Goal: Task Accomplishment & Management: Manage account settings

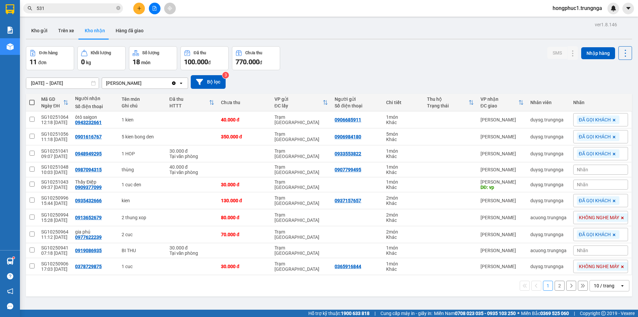
click at [94, 34] on button "Kho nhận" at bounding box center [94, 31] width 31 height 16
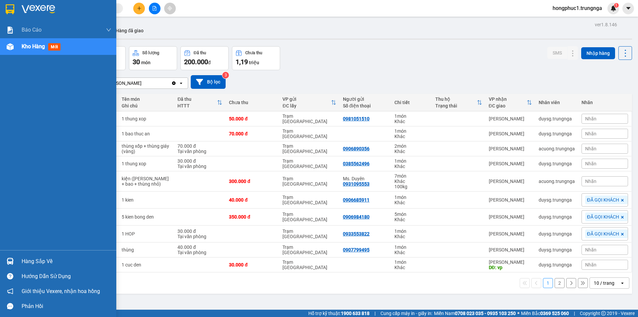
click at [36, 259] on div "Hàng sắp về" at bounding box center [67, 261] width 90 height 10
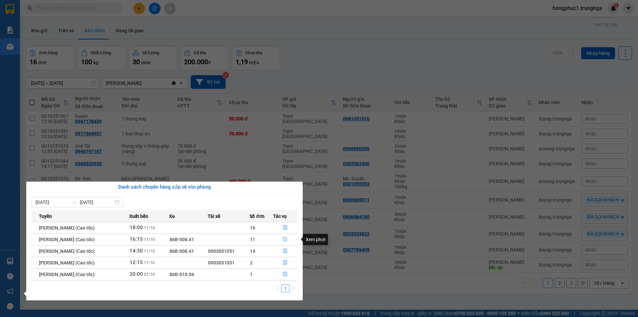
click at [287, 238] on icon "file-done" at bounding box center [285, 239] width 5 height 5
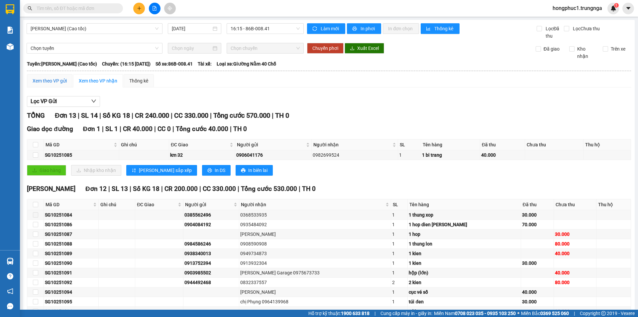
click at [48, 83] on div "Xem theo VP gửi" at bounding box center [50, 80] width 34 height 7
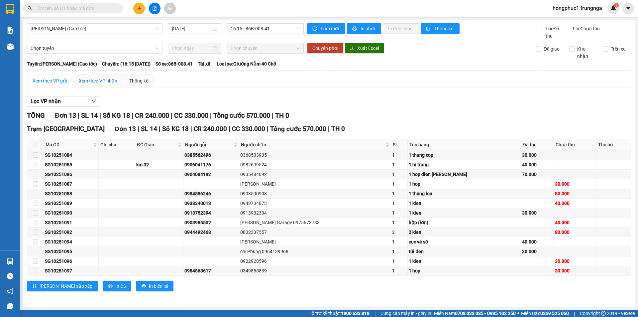
click at [84, 78] on div "Xem theo VP nhận" at bounding box center [98, 80] width 39 height 7
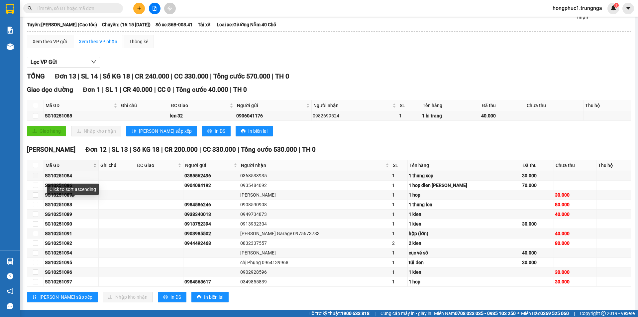
scroll to position [51, 0]
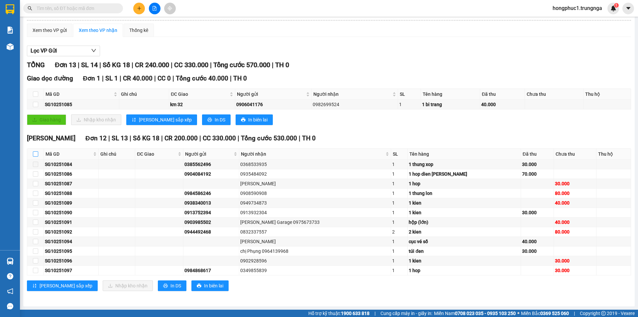
click at [35, 153] on input "checkbox" at bounding box center [35, 153] width 5 height 5
checkbox input "true"
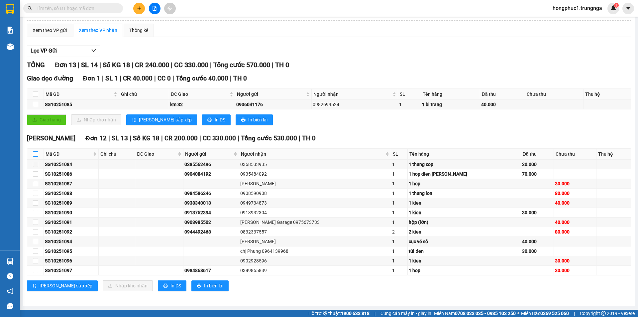
checkbox input "true"
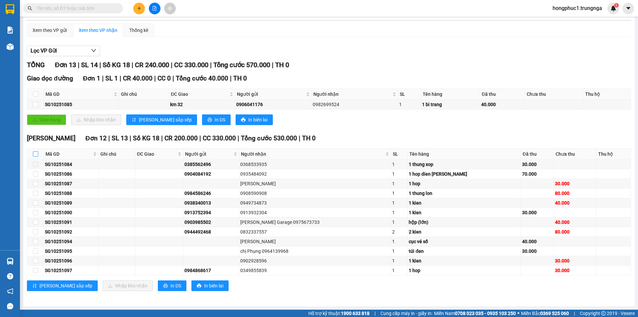
checkbox input "true"
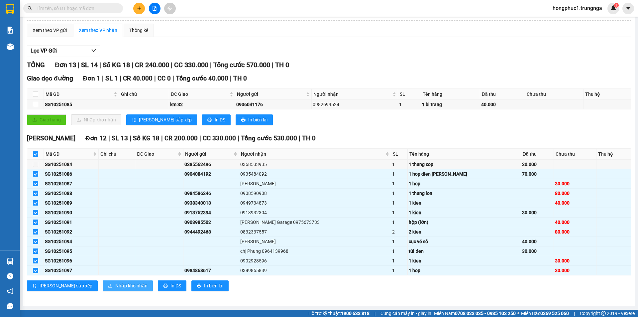
click at [115, 285] on span "Nhập kho nhận" at bounding box center [131, 285] width 32 height 7
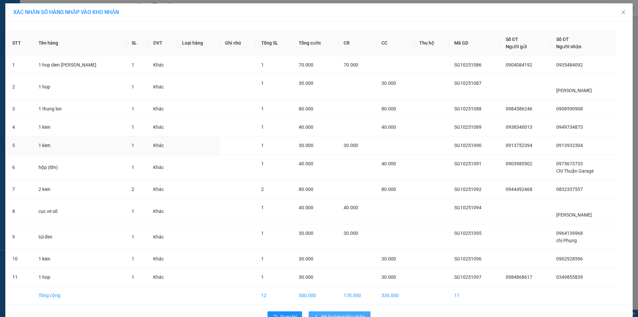
click at [353, 144] on span "30.000" at bounding box center [351, 145] width 15 height 5
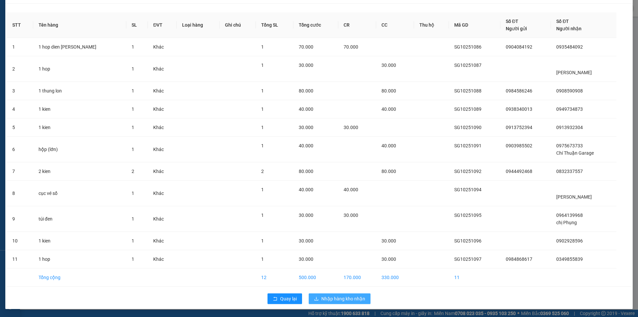
click at [343, 296] on span "Nhập hàng kho nhận" at bounding box center [343, 298] width 44 height 7
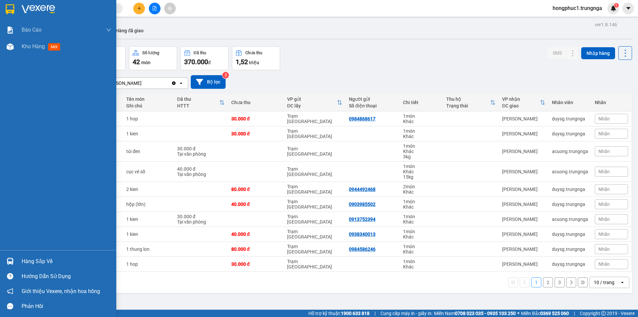
click at [32, 260] on div "Hàng sắp về" at bounding box center [67, 261] width 90 height 10
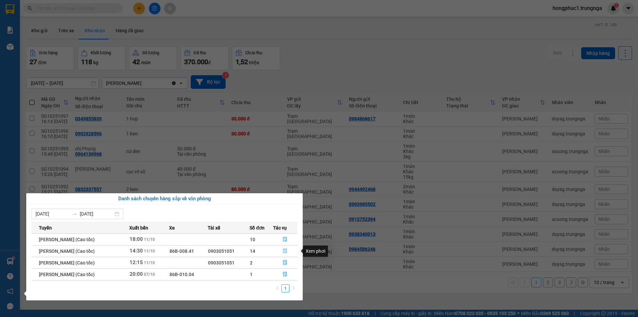
click at [286, 252] on icon "file-done" at bounding box center [286, 251] width 4 height 5
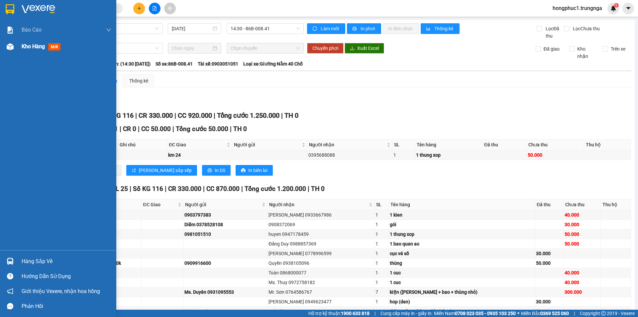
click at [40, 47] on span "Kho hàng" at bounding box center [33, 46] width 23 height 6
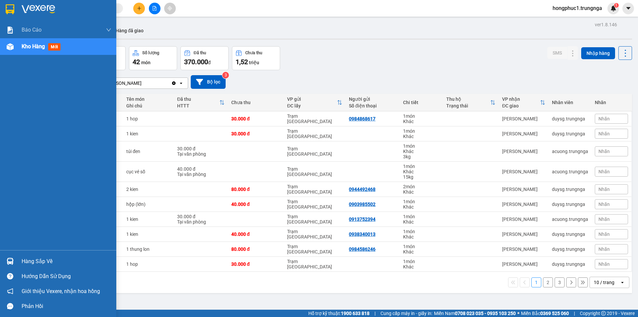
click at [49, 260] on div "Hàng sắp về" at bounding box center [67, 261] width 90 height 10
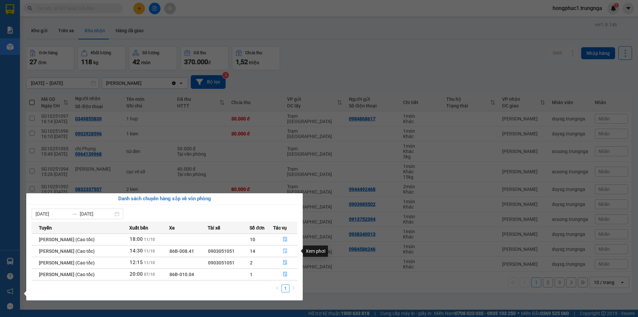
click at [288, 251] on icon "file-done" at bounding box center [286, 251] width 4 height 5
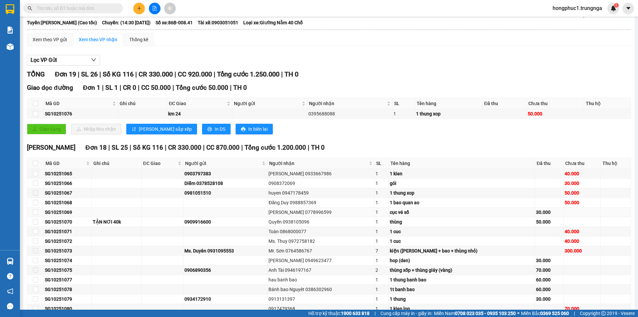
scroll to position [108, 0]
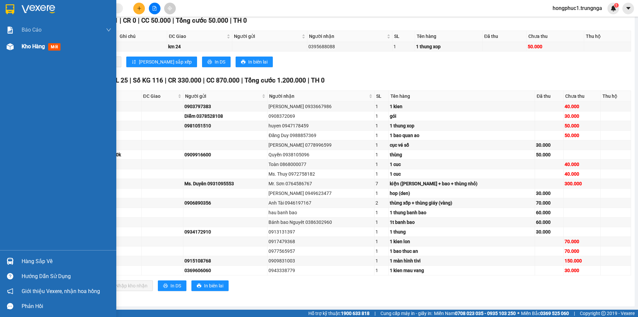
click at [35, 45] on span "Kho hàng" at bounding box center [33, 46] width 23 height 6
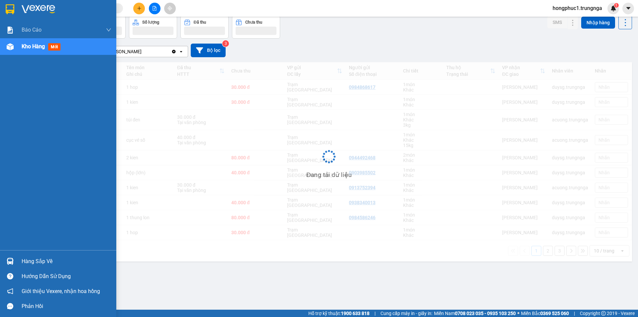
scroll to position [31, 0]
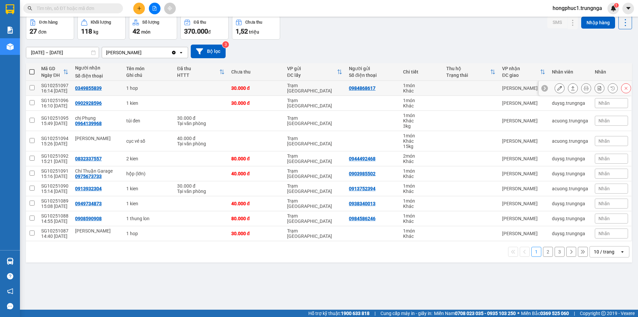
click at [445, 87] on td at bounding box center [471, 88] width 56 height 15
checkbox input "false"
click at [584, 88] on icon at bounding box center [586, 88] width 5 height 5
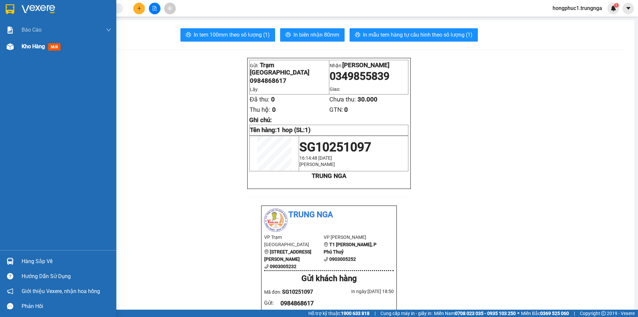
click at [34, 46] on span "Kho hàng" at bounding box center [33, 46] width 23 height 6
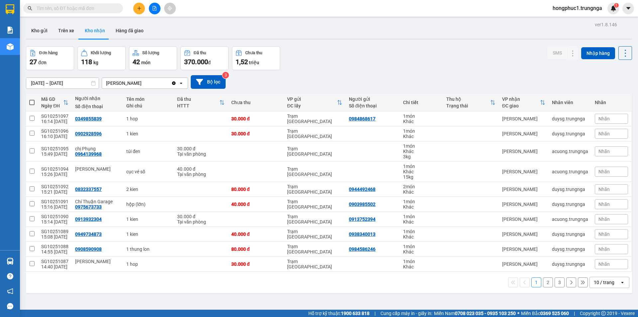
click at [102, 6] on input "text" at bounding box center [76, 8] width 78 height 7
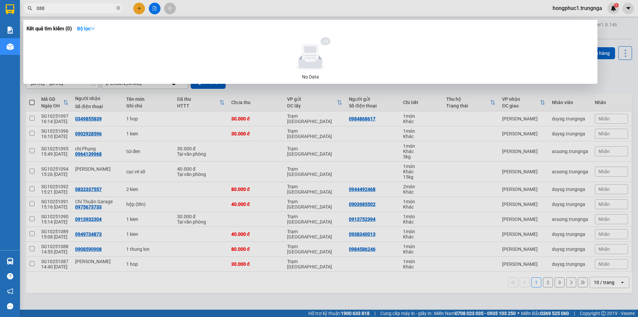
type input "088"
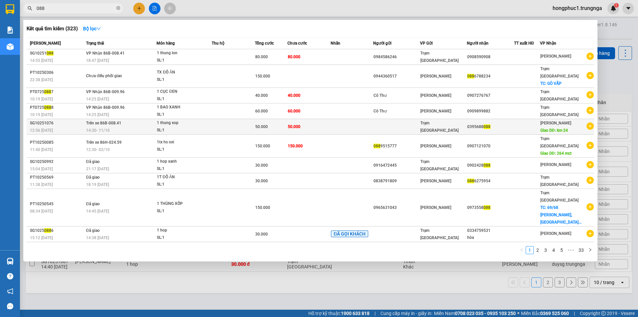
click at [411, 119] on td at bounding box center [396, 127] width 47 height 16
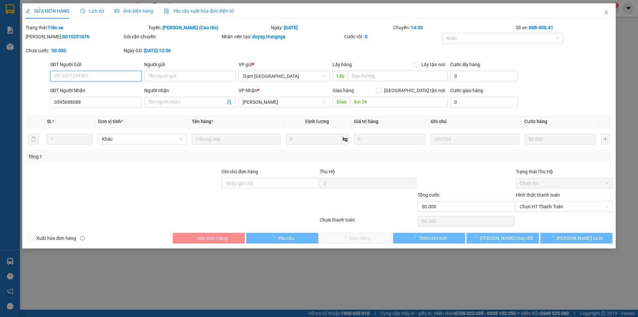
type input "0395688088"
type input "km 24"
type input "50.000"
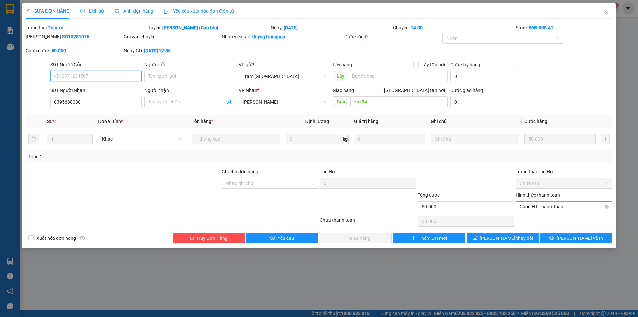
click at [538, 203] on span "Chọn HT Thanh Toán" at bounding box center [564, 206] width 89 height 10
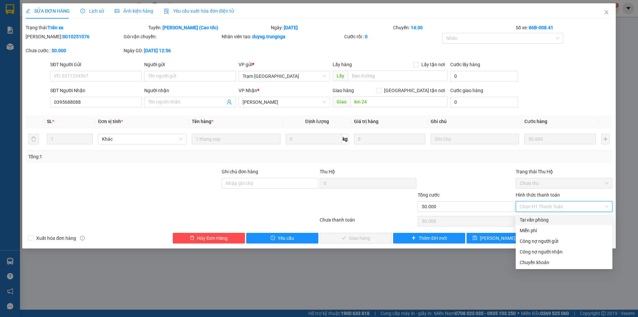
click at [536, 219] on div "Tại văn phòng" at bounding box center [564, 219] width 89 height 7
type input "0"
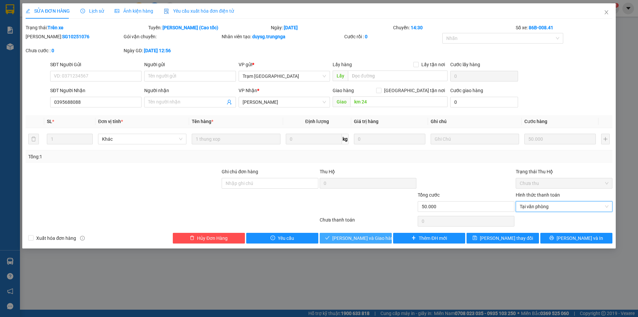
click at [362, 241] on span "Lưu và Giao hàng" at bounding box center [364, 237] width 64 height 7
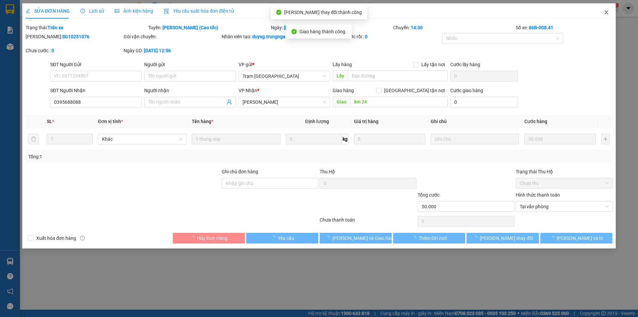
click at [605, 13] on icon "close" at bounding box center [606, 12] width 5 height 5
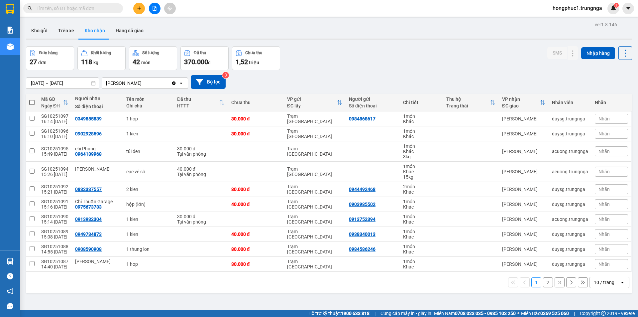
click at [546, 282] on button "2" at bounding box center [548, 282] width 10 height 10
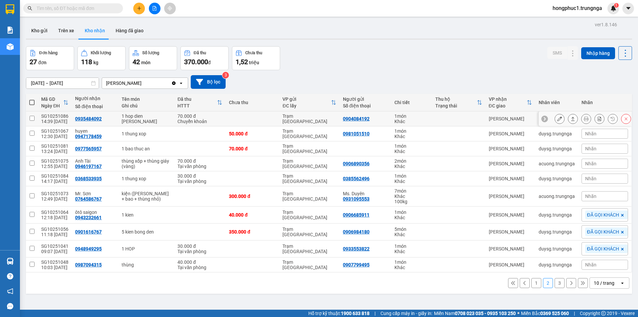
click at [543, 119] on icon at bounding box center [545, 118] width 5 height 5
click at [585, 120] on span "Nhãn" at bounding box center [590, 118] width 11 height 5
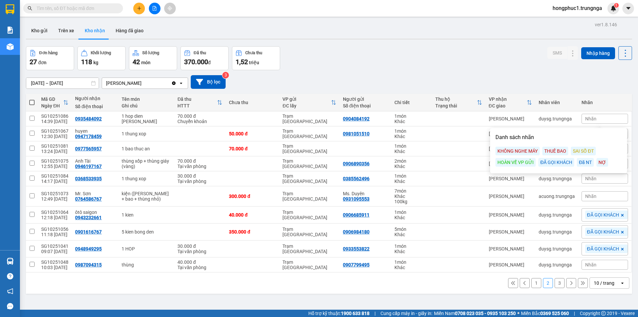
click at [600, 163] on div "NỢ" at bounding box center [603, 162] width 12 height 9
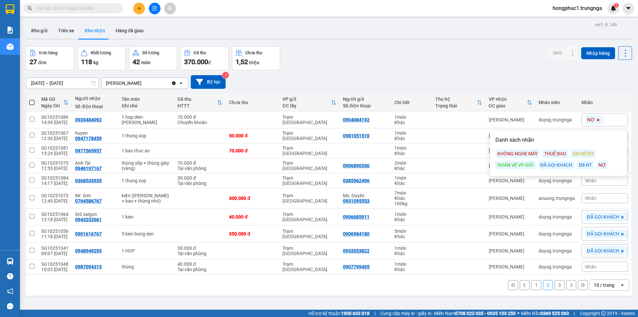
click at [532, 285] on button "1" at bounding box center [537, 285] width 10 height 10
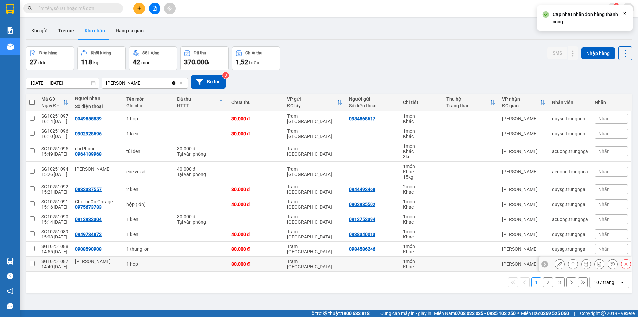
click at [544, 263] on icon at bounding box center [545, 264] width 2 height 4
click at [595, 263] on div "Nhãn" at bounding box center [611, 264] width 33 height 10
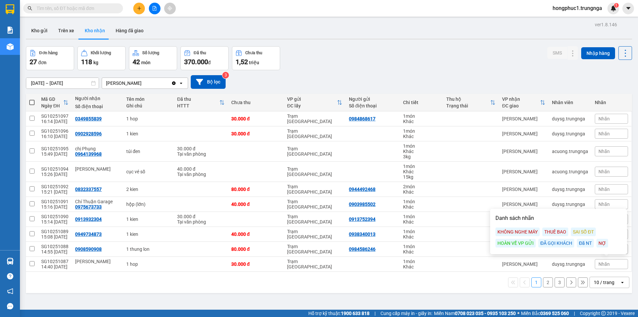
click at [603, 242] on div "NỢ" at bounding box center [603, 243] width 12 height 9
click at [599, 116] on span "Nhãn" at bounding box center [604, 118] width 11 height 5
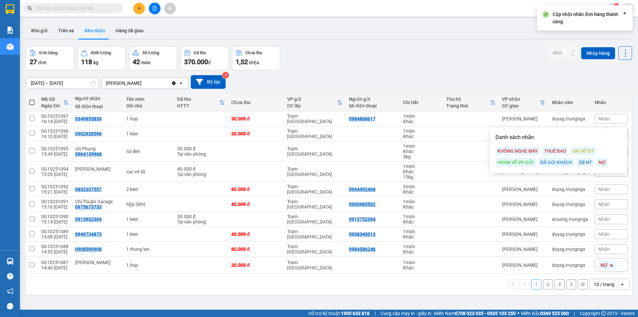
click at [603, 162] on div "NỢ" at bounding box center [603, 162] width 12 height 9
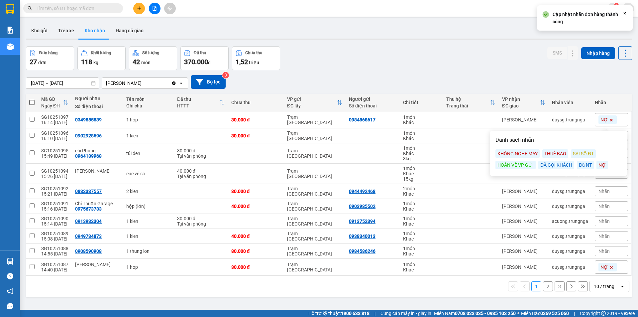
click at [603, 250] on span "Nhãn" at bounding box center [604, 250] width 11 height 5
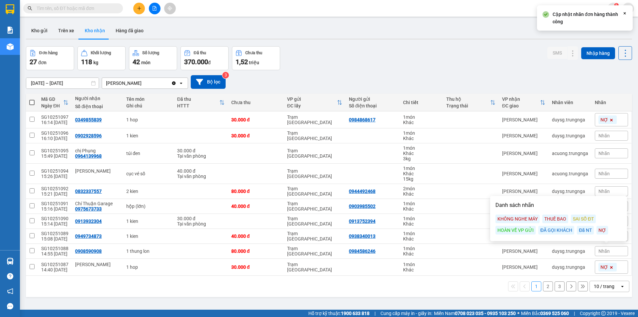
click at [603, 230] on div "NỢ" at bounding box center [603, 230] width 12 height 9
click at [606, 133] on div "Nhãn" at bounding box center [611, 136] width 33 height 10
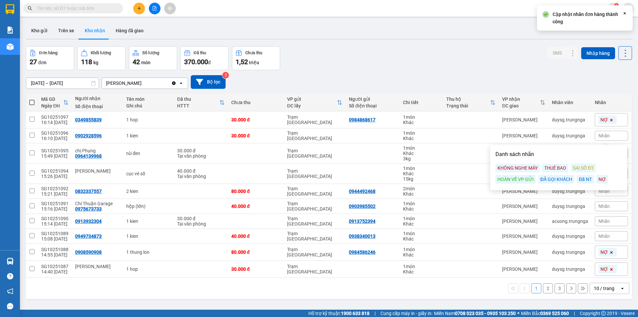
click at [601, 178] on div "NỢ" at bounding box center [603, 179] width 12 height 9
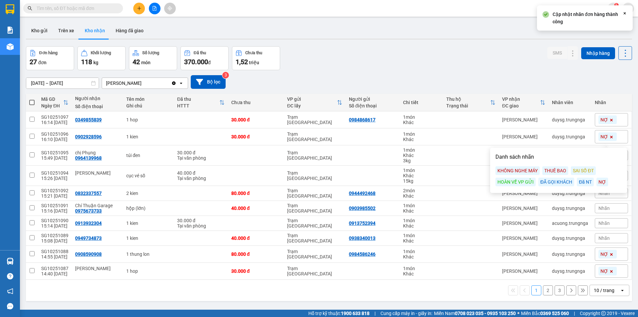
click at [603, 240] on span "Nhãn" at bounding box center [604, 237] width 11 height 5
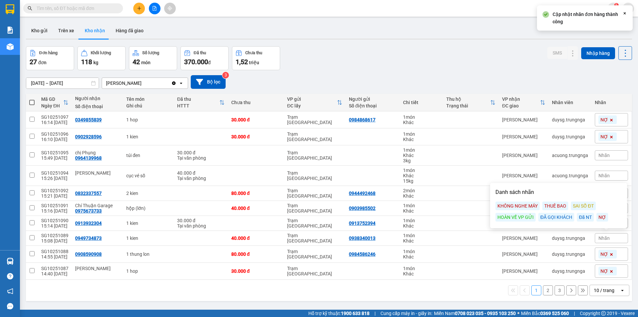
click at [603, 216] on div "NỢ" at bounding box center [603, 217] width 12 height 9
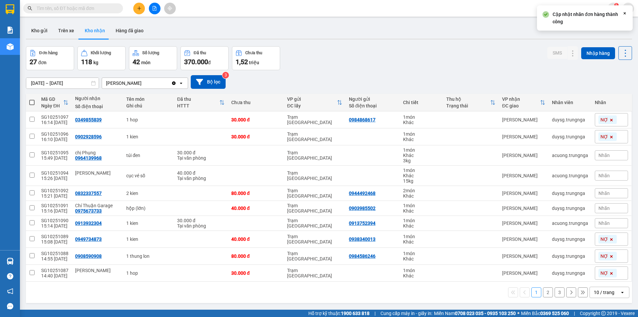
click at [602, 154] on span "Nhãn" at bounding box center [604, 155] width 11 height 5
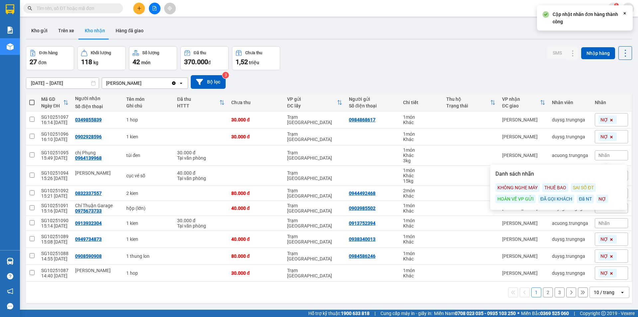
click at [604, 199] on div "NỢ" at bounding box center [603, 198] width 12 height 9
click at [600, 223] on span "Nhãn" at bounding box center [604, 222] width 11 height 5
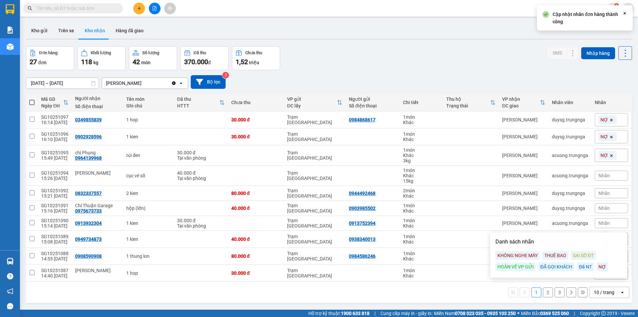
click at [601, 265] on div "NỢ" at bounding box center [603, 266] width 12 height 9
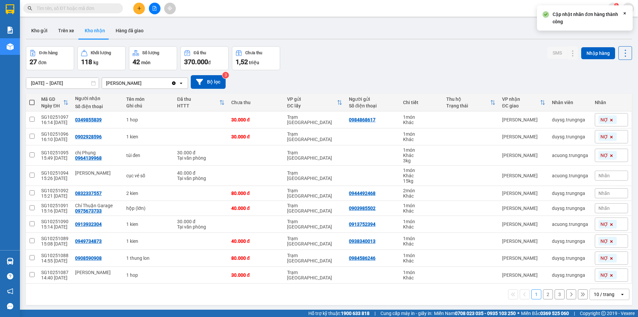
click at [604, 209] on span "Nhãn" at bounding box center [604, 207] width 11 height 5
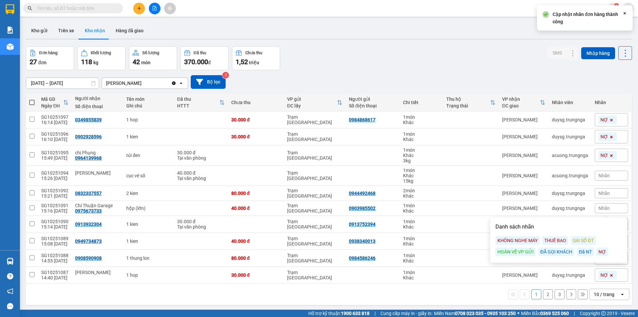
click at [601, 251] on div "NỢ" at bounding box center [603, 251] width 12 height 9
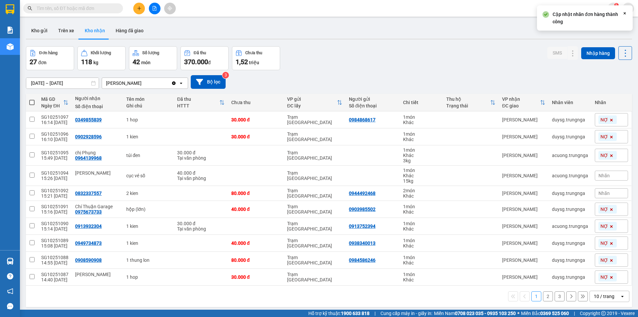
click at [602, 195] on span "Nhãn" at bounding box center [604, 192] width 11 height 5
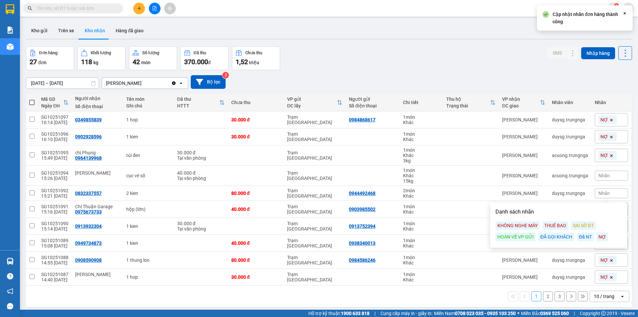
click at [601, 235] on div "NỢ" at bounding box center [603, 236] width 12 height 9
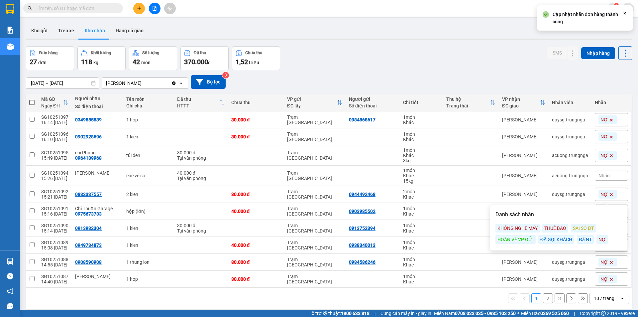
click at [599, 176] on span "Nhãn" at bounding box center [604, 175] width 11 height 5
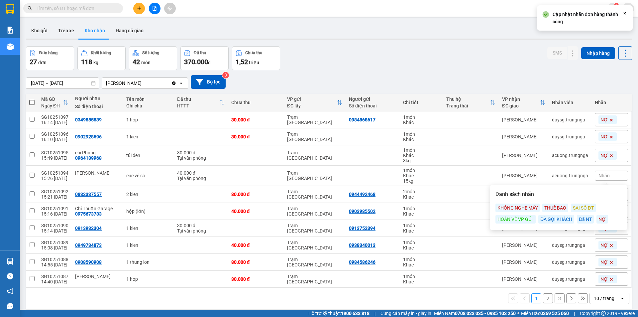
click at [604, 217] on div "NỢ" at bounding box center [603, 219] width 12 height 9
click at [508, 67] on div "Đơn hàng 27 đơn Khối lượng 118 kg Số lượng 42 món Đã thu 370.000 đ Chưa thu 1,5…" at bounding box center [329, 58] width 606 height 24
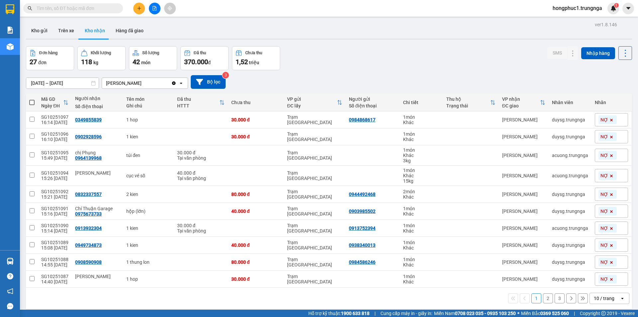
click at [544, 297] on button "2" at bounding box center [548, 298] width 10 height 10
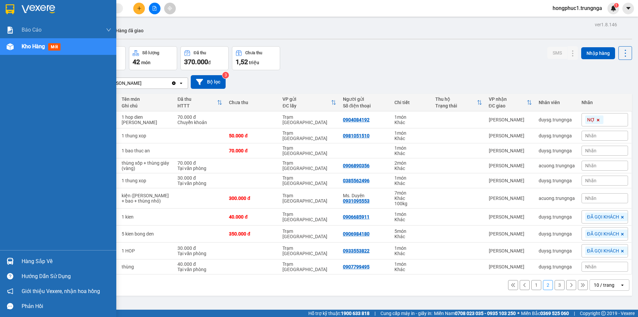
click at [34, 263] on div "Hàng sắp về" at bounding box center [67, 261] width 90 height 10
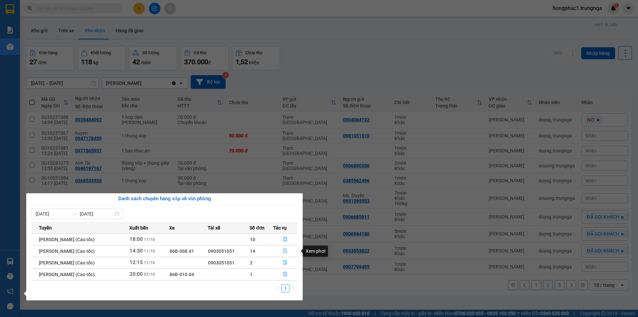
click at [287, 250] on icon "file-done" at bounding box center [285, 250] width 5 height 5
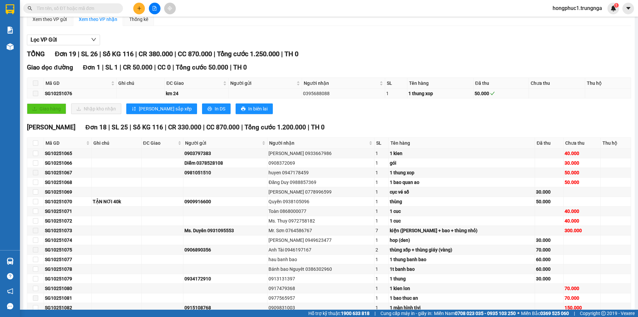
scroll to position [66, 0]
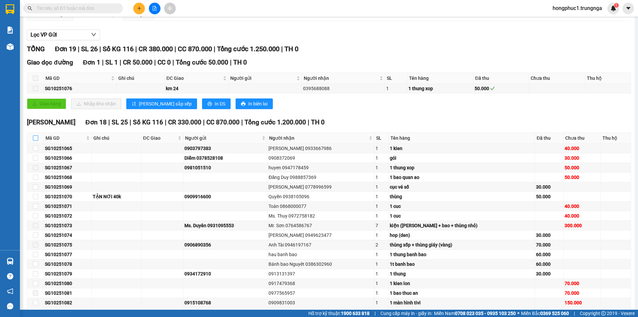
click at [36, 138] on input "checkbox" at bounding box center [35, 137] width 5 height 5
checkbox input "true"
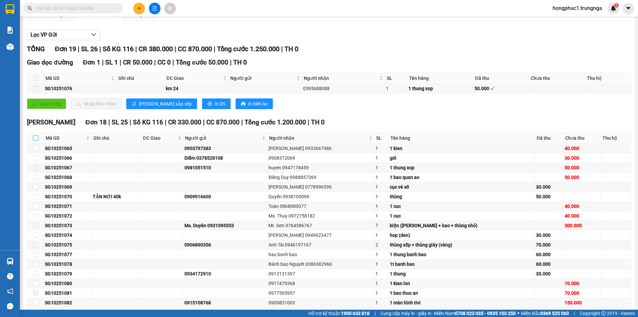
checkbox input "true"
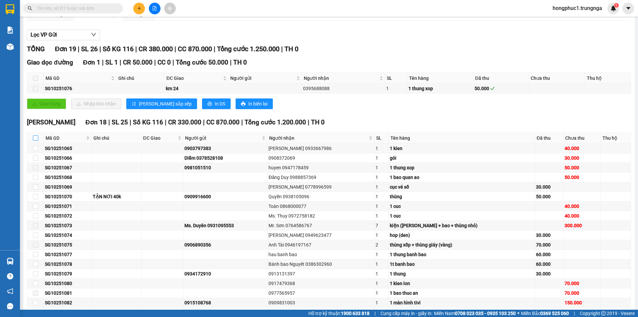
checkbox input "true"
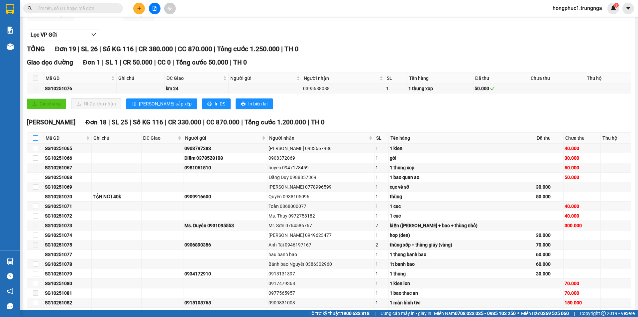
checkbox input "true"
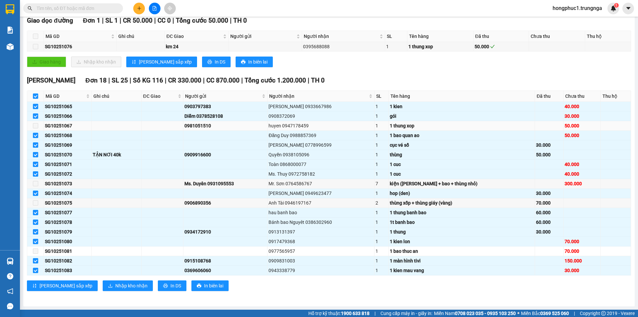
scroll to position [42, 0]
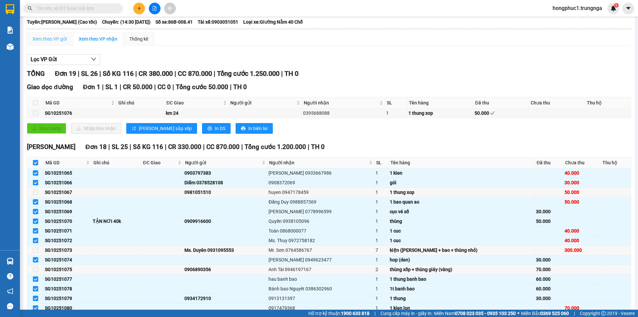
click at [51, 35] on div "Xem theo VP gửi" at bounding box center [50, 38] width 46 height 13
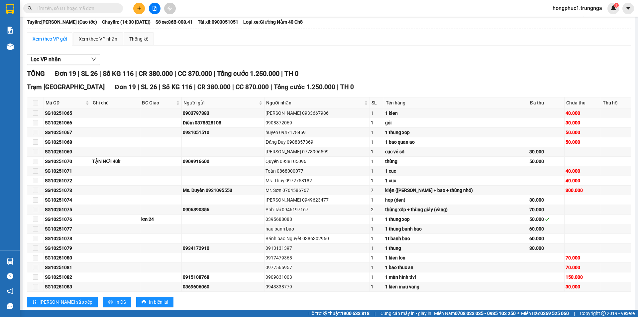
click at [37, 103] on span at bounding box center [35, 102] width 5 height 5
click at [101, 39] on div "Xem theo VP nhận" at bounding box center [98, 38] width 39 height 7
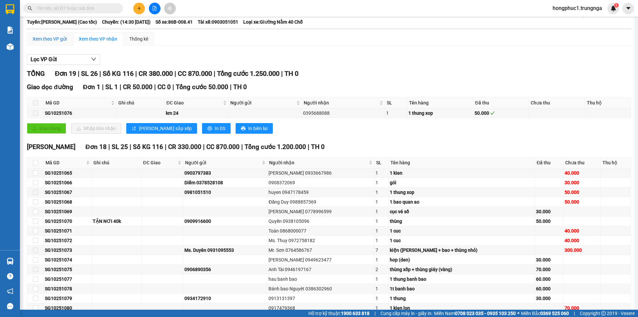
click at [51, 40] on div "Xem theo VP gửi" at bounding box center [50, 38] width 34 height 7
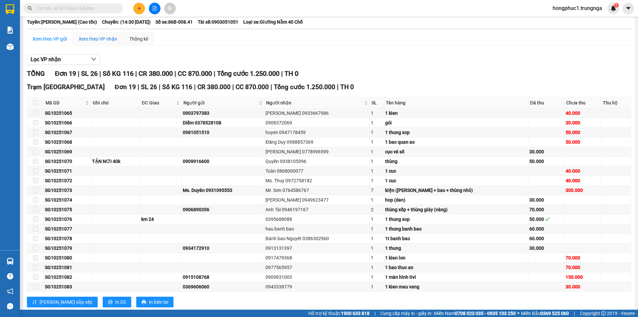
click at [94, 40] on div "Xem theo VP nhận" at bounding box center [98, 38] width 39 height 7
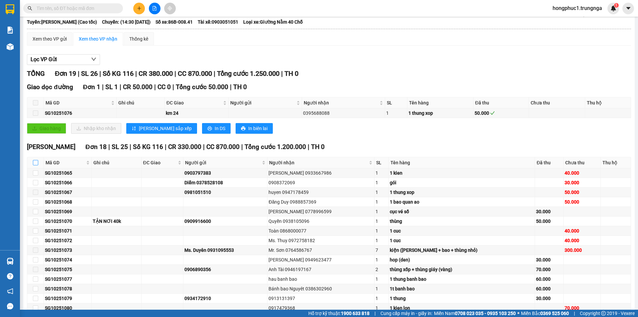
click at [36, 163] on input "checkbox" at bounding box center [35, 162] width 5 height 5
checkbox input "true"
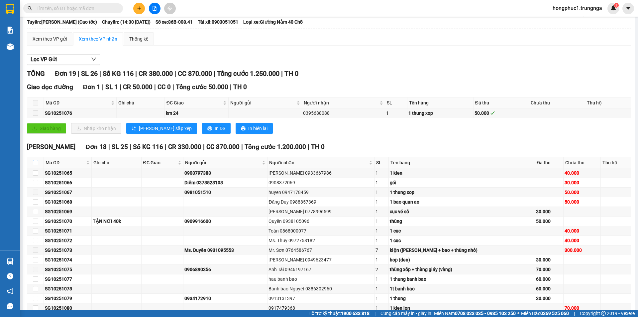
checkbox input "true"
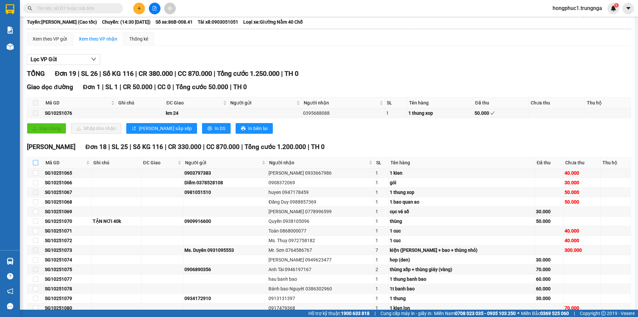
checkbox input "true"
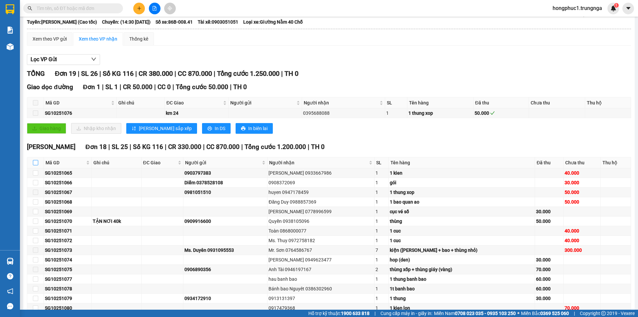
checkbox input "true"
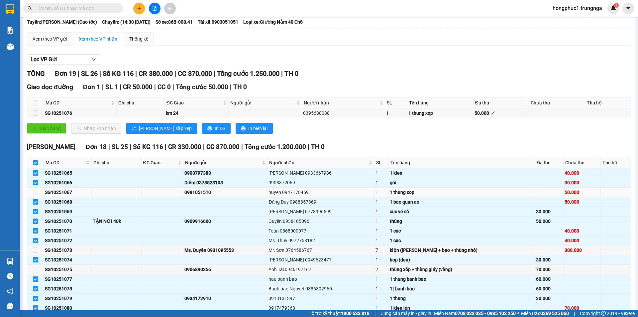
click at [35, 195] on label at bounding box center [35, 192] width 5 height 7
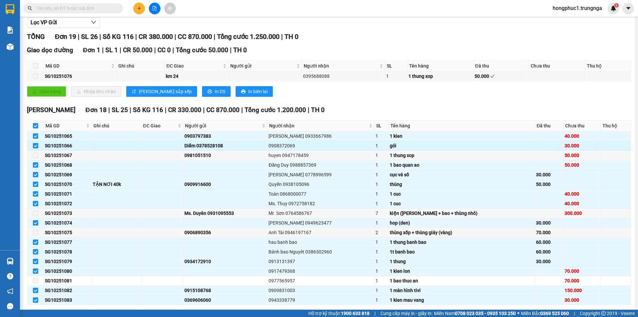
scroll to position [108, 0]
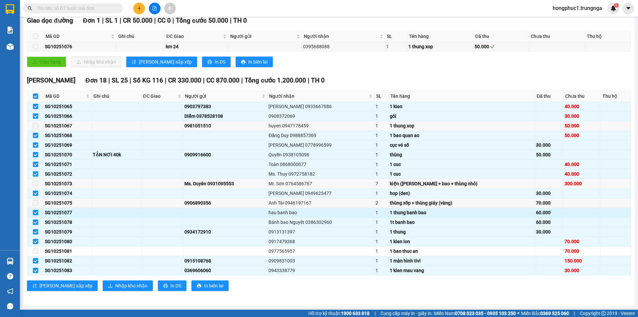
click at [37, 212] on input "checkbox" at bounding box center [35, 212] width 5 height 5
checkbox input "false"
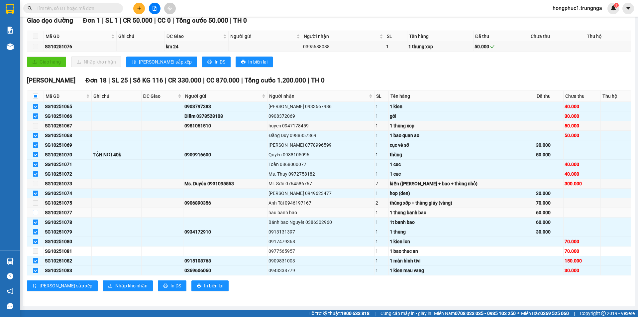
click at [37, 212] on input "checkbox" at bounding box center [35, 212] width 5 height 5
checkbox input "true"
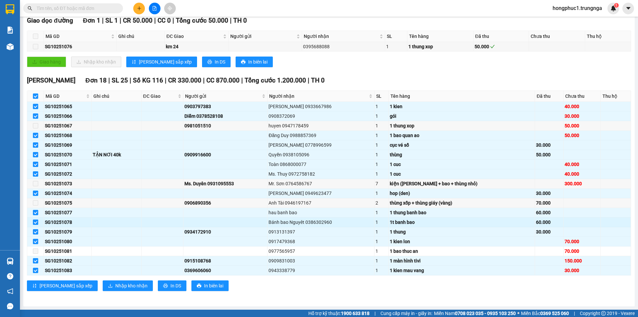
click at [36, 222] on input "checkbox" at bounding box center [35, 221] width 5 height 5
checkbox input "false"
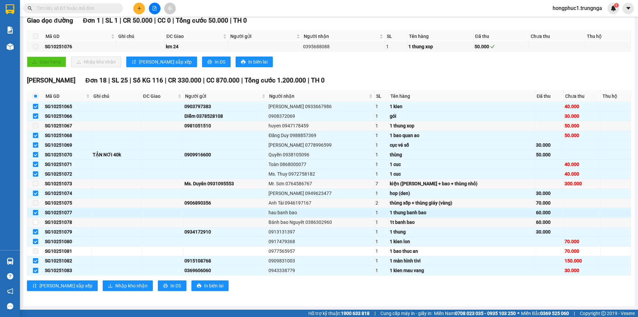
click at [37, 213] on input "checkbox" at bounding box center [35, 212] width 5 height 5
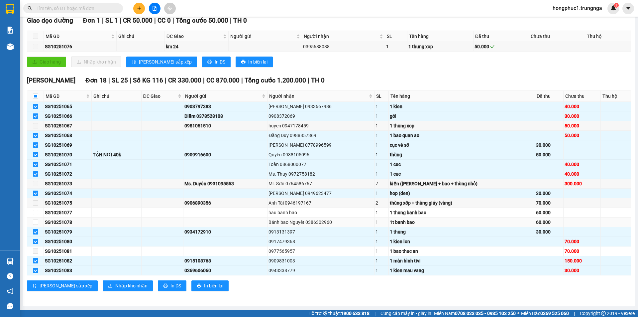
click at [36, 217] on td at bounding box center [35, 222] width 17 height 10
click at [36, 213] on input "checkbox" at bounding box center [35, 212] width 5 height 5
checkbox input "true"
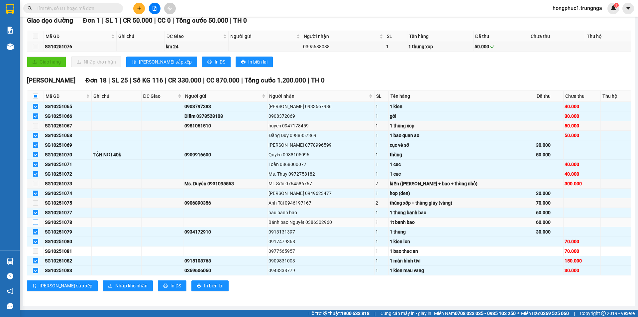
click at [34, 224] on input "checkbox" at bounding box center [35, 221] width 5 height 5
checkbox input "true"
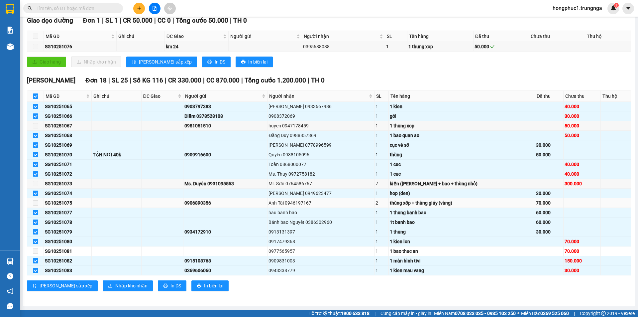
click at [36, 205] on label at bounding box center [35, 202] width 5 height 7
click at [33, 252] on span at bounding box center [35, 250] width 5 height 5
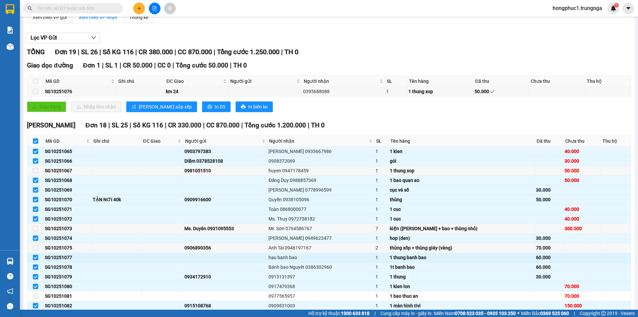
scroll to position [42, 0]
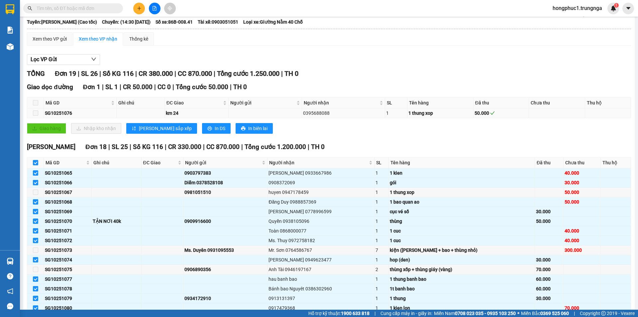
click at [35, 113] on span at bounding box center [35, 112] width 5 height 5
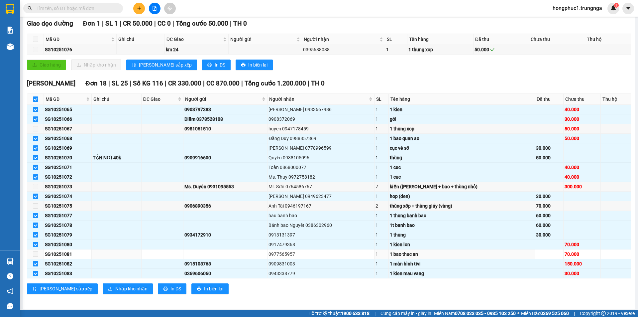
scroll to position [108, 0]
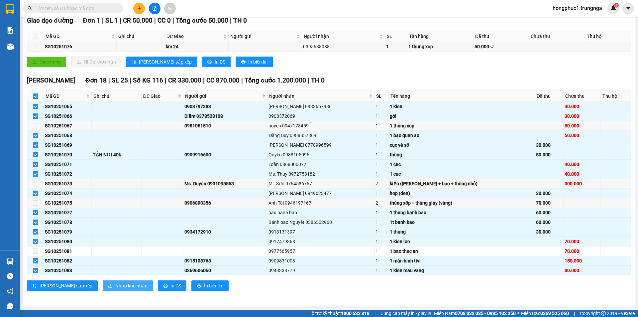
click at [115, 283] on span "Nhập kho nhận" at bounding box center [131, 285] width 32 height 7
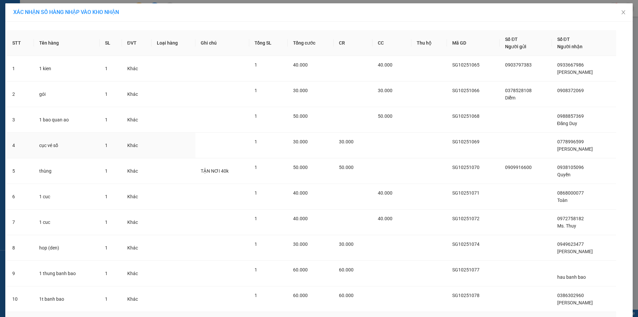
scroll to position [117, 0]
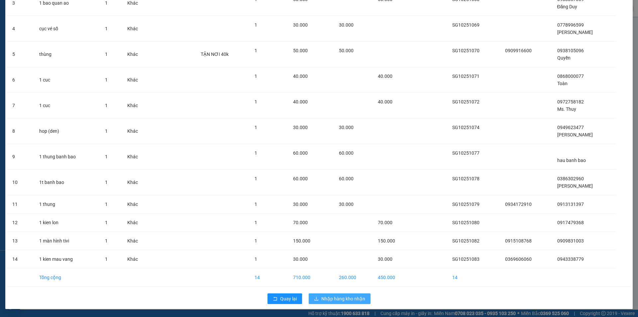
click at [338, 296] on span "Nhập hàng kho nhận" at bounding box center [343, 298] width 44 height 7
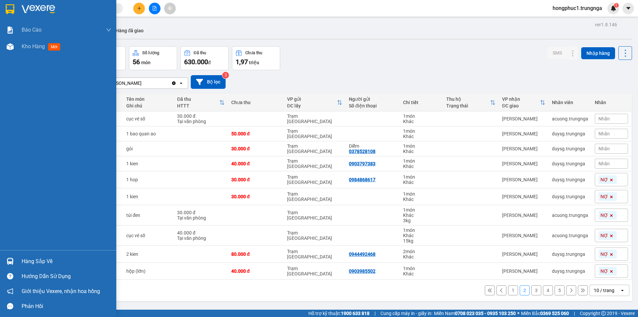
click at [50, 263] on div "Hàng sắp về" at bounding box center [67, 261] width 90 height 10
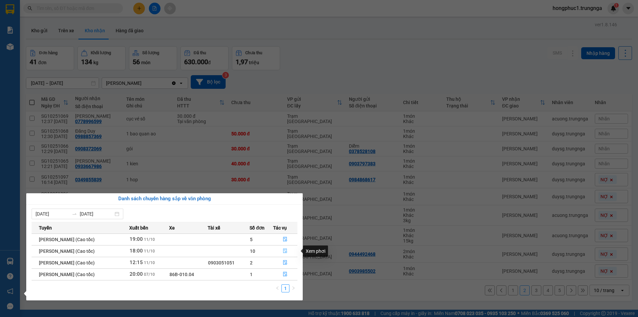
click at [288, 250] on icon "file-done" at bounding box center [285, 250] width 5 height 5
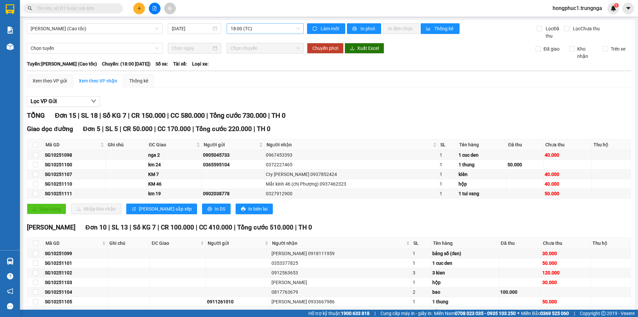
click at [239, 30] on span "18:00 (TC)" at bounding box center [265, 29] width 69 height 10
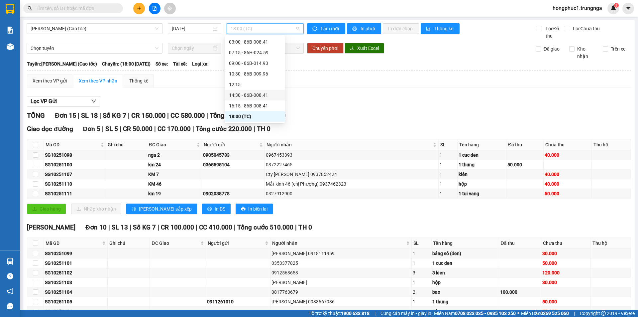
click at [240, 96] on div "14:30 - 86B-008.41" at bounding box center [255, 94] width 52 height 7
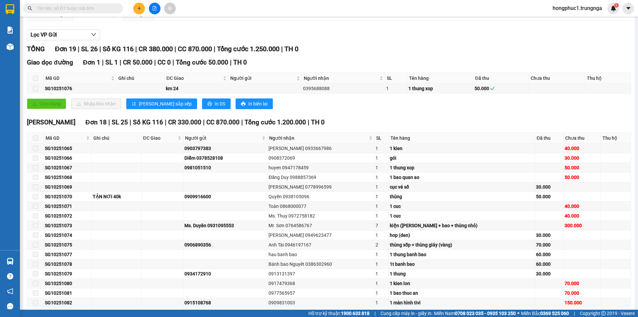
scroll to position [33, 0]
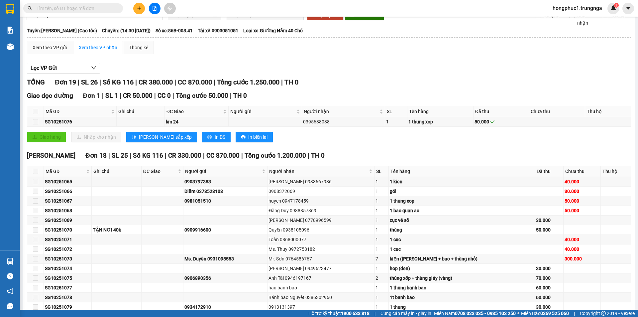
click at [86, 48] on div "Xem theo VP nhận" at bounding box center [98, 47] width 39 height 7
click at [57, 42] on div "Xem theo VP gửi" at bounding box center [50, 47] width 46 height 13
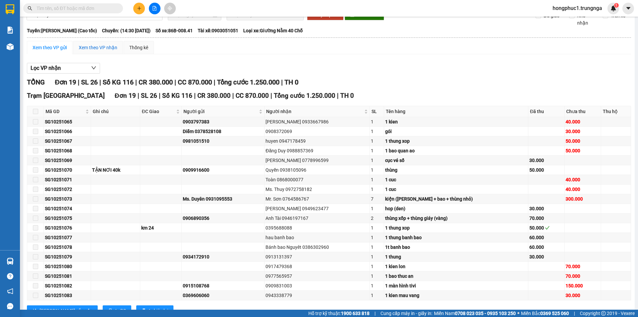
click at [101, 51] on div "Xem theo VP nhận" at bounding box center [98, 47] width 39 height 7
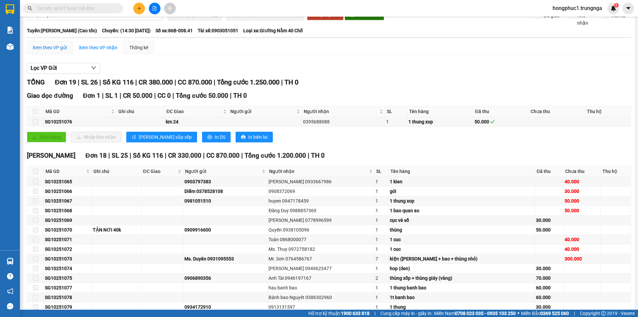
click at [53, 51] on div "Xem theo VP gửi" at bounding box center [50, 47] width 34 height 7
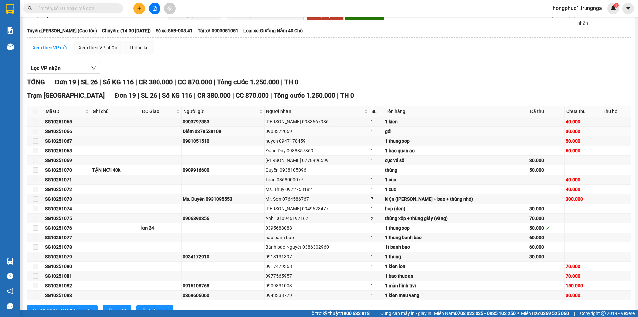
click at [34, 133] on span at bounding box center [35, 131] width 5 height 5
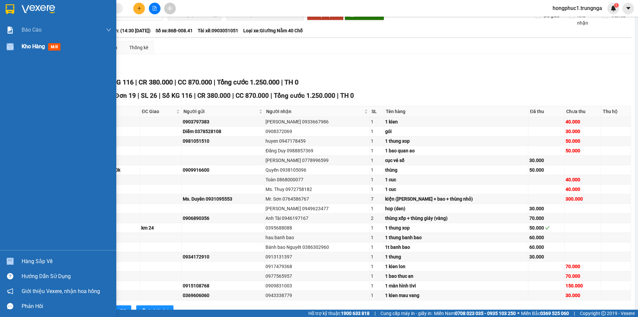
click at [22, 48] on div "Kho hàng mới" at bounding box center [58, 46] width 116 height 17
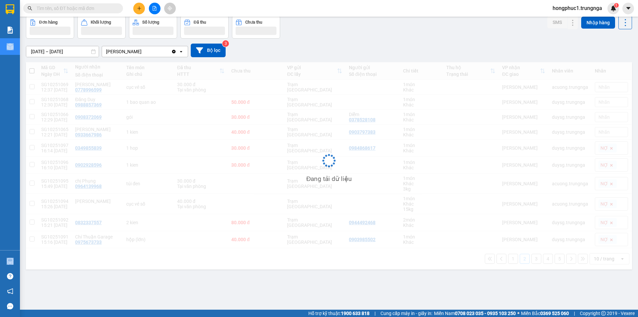
scroll to position [31, 0]
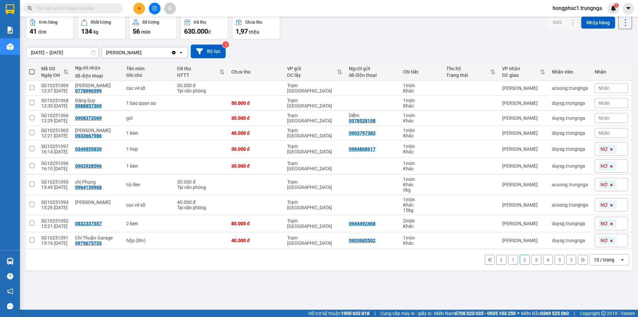
click at [532, 260] on button "3" at bounding box center [537, 260] width 10 height 10
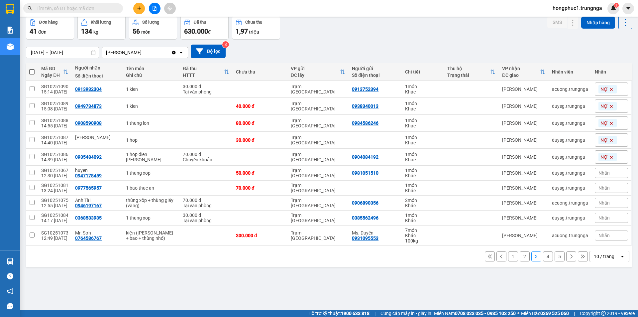
click at [543, 255] on button "4" at bounding box center [548, 256] width 10 height 10
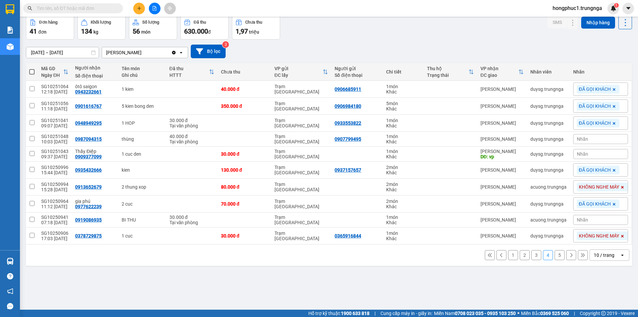
click at [534, 256] on button "3" at bounding box center [537, 255] width 10 height 10
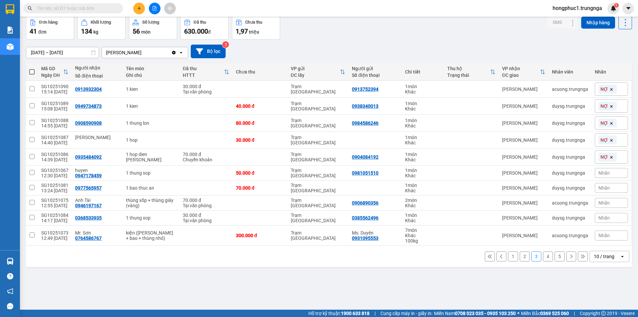
click at [488, 254] on icon at bounding box center [490, 256] width 5 height 5
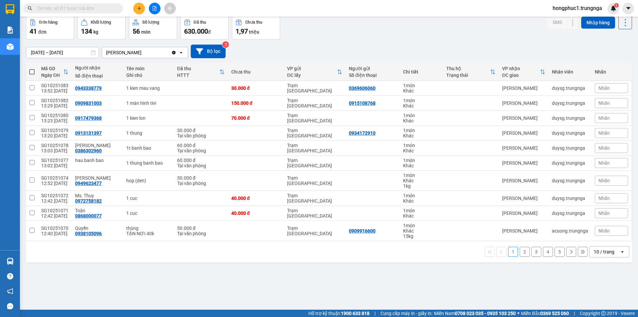
click at [521, 249] on button "2" at bounding box center [525, 252] width 10 height 10
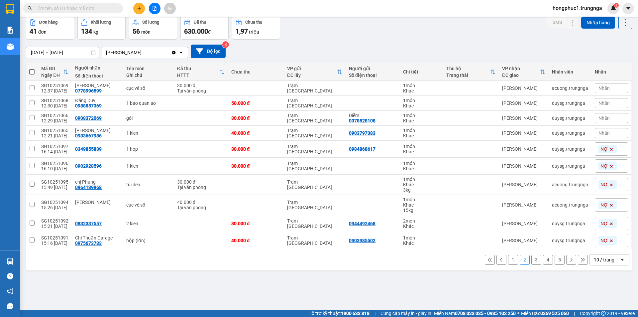
click at [508, 262] on button "1" at bounding box center [513, 260] width 10 height 10
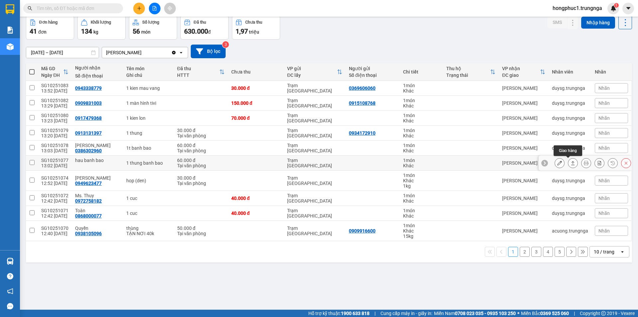
click at [571, 164] on icon at bounding box center [573, 163] width 4 height 4
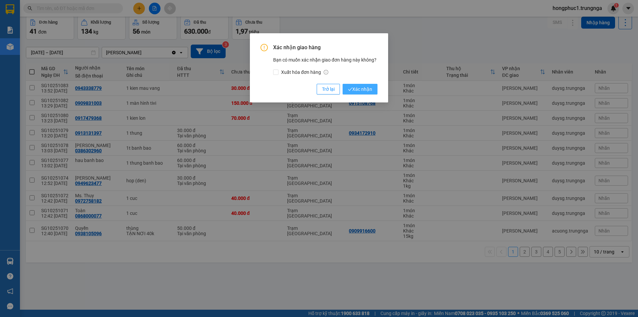
click at [361, 90] on span "Xác nhận" at bounding box center [360, 88] width 24 height 7
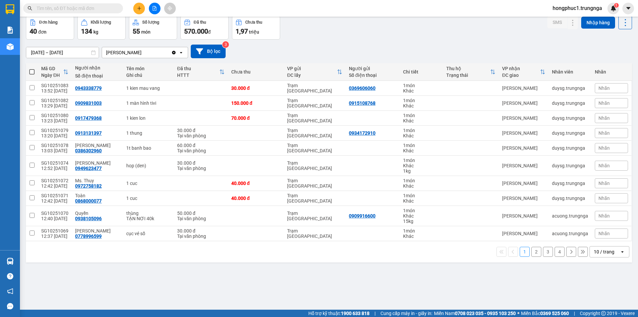
click at [532, 251] on button "2" at bounding box center [537, 252] width 10 height 10
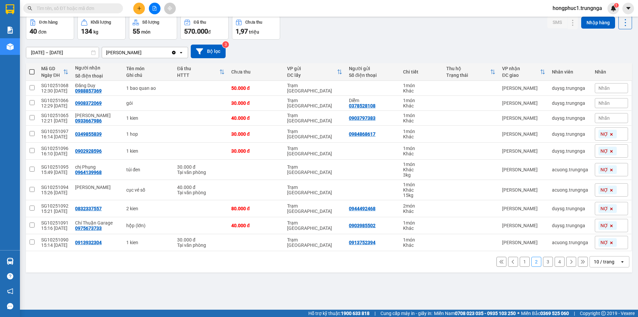
click at [543, 263] on button "3" at bounding box center [548, 262] width 10 height 10
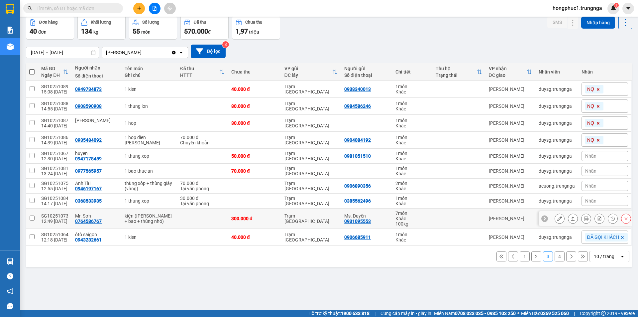
click at [516, 219] on div "[PERSON_NAME]" at bounding box center [510, 218] width 43 height 5
checkbox input "true"
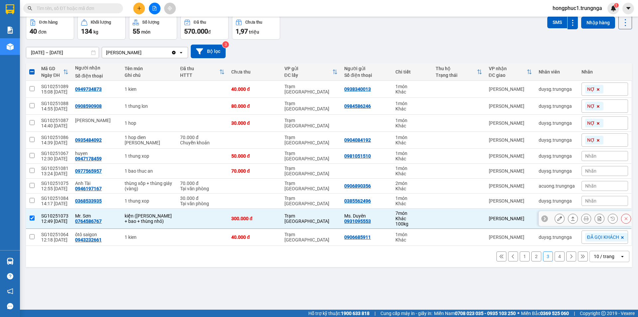
drag, startPoint x: 88, startPoint y: 220, endPoint x: 130, endPoint y: 288, distance: 80.5
click at [130, 289] on div "ver 1.8.146 Kho gửi Trên xe Kho nhận Hàng đã giao Đơn hàng 40 đơn Khối lượng 13…" at bounding box center [329, 147] width 612 height 317
click at [97, 223] on div "0764586767" at bounding box center [88, 220] width 27 height 5
copy div "0764586767"
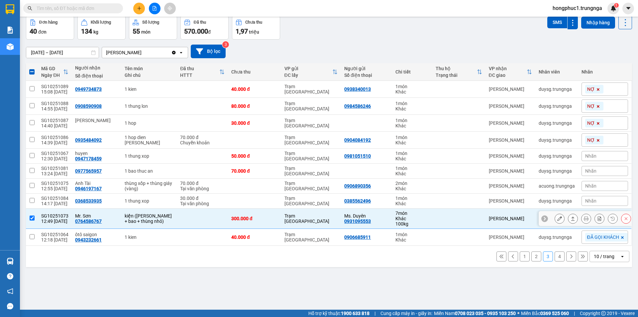
click at [544, 219] on icon at bounding box center [545, 219] width 2 height 4
click at [587, 218] on span "Nhãn" at bounding box center [590, 218] width 11 height 5
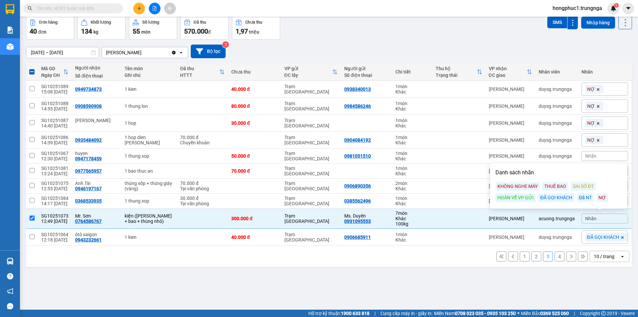
click at [557, 200] on div "ĐÃ GỌI KHÁCH" at bounding box center [557, 197] width 36 height 9
click at [451, 51] on div "09/10/2025 – 11/10/2025 Press the down arrow key to interact with the calendar …" at bounding box center [329, 52] width 606 height 14
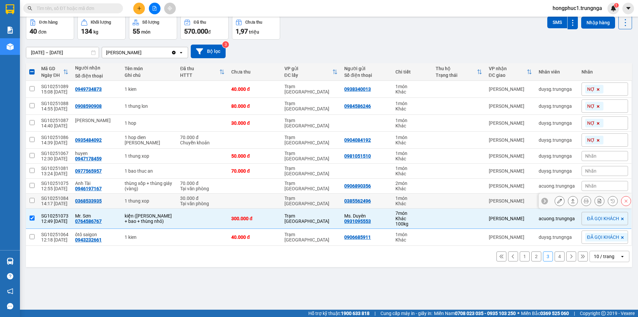
click at [511, 200] on div "[PERSON_NAME]" at bounding box center [510, 200] width 43 height 5
checkbox input "true"
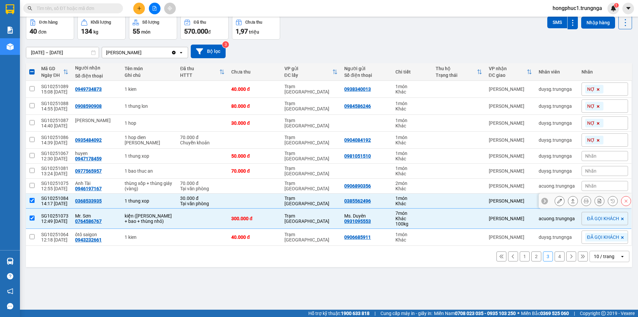
click at [543, 201] on icon at bounding box center [545, 200] width 5 height 5
click at [590, 201] on span "Nhãn" at bounding box center [590, 200] width 11 height 5
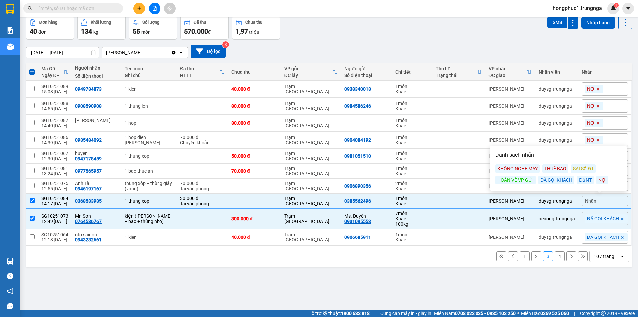
click at [562, 178] on div "ĐÃ GỌI KHÁCH" at bounding box center [557, 180] width 36 height 9
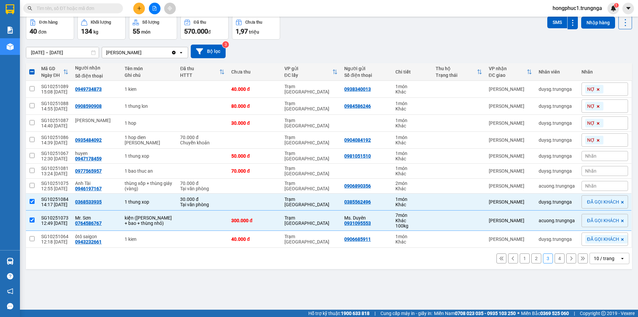
click at [442, 37] on div "Đơn hàng 40 đơn Khối lượng 134 kg Số lượng 55 món Đã thu 570.000 đ Chưa thu 1,9…" at bounding box center [329, 28] width 606 height 24
click at [543, 186] on icon at bounding box center [545, 186] width 5 height 5
click at [585, 186] on span "Nhãn" at bounding box center [590, 185] width 11 height 5
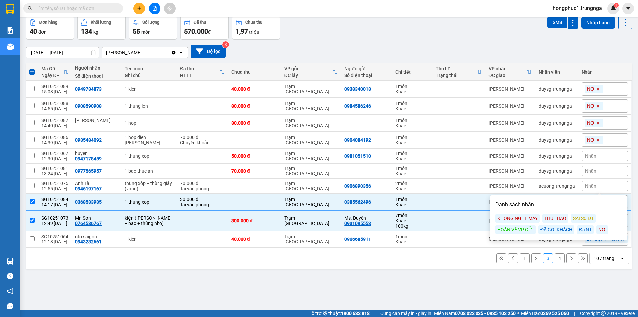
click at [558, 229] on div "ĐÃ GỌI KHÁCH" at bounding box center [557, 229] width 36 height 9
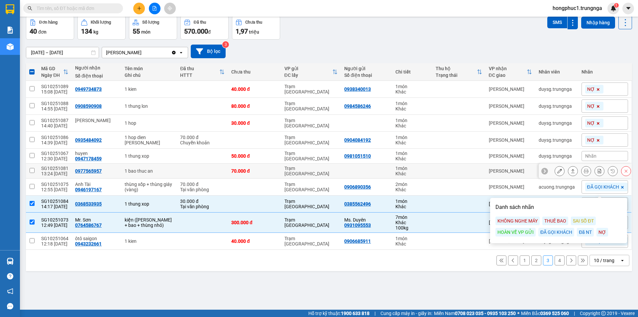
click at [543, 171] on icon at bounding box center [545, 171] width 5 height 5
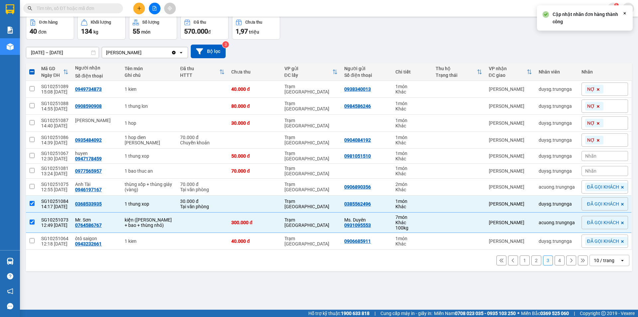
click at [585, 172] on span "Nhãn" at bounding box center [590, 170] width 11 height 5
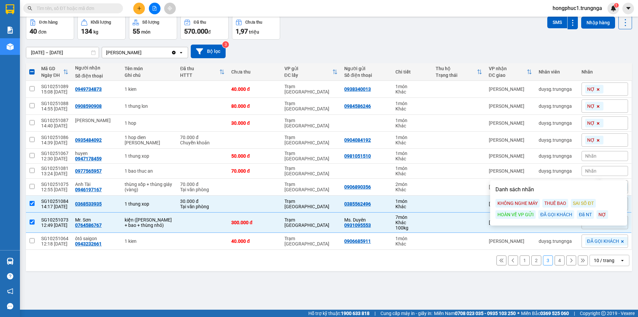
click at [554, 215] on div "ĐÃ GỌI KHÁCH" at bounding box center [557, 214] width 36 height 9
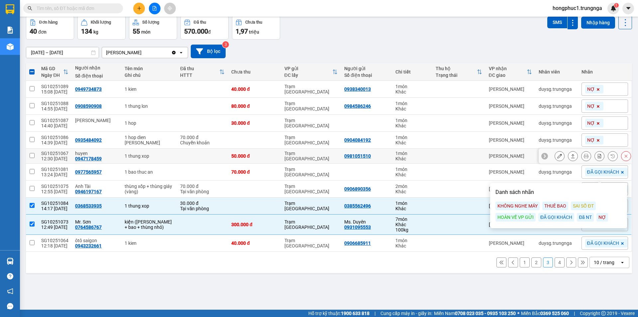
click at [520, 157] on div "[PERSON_NAME]" at bounding box center [510, 155] width 43 height 5
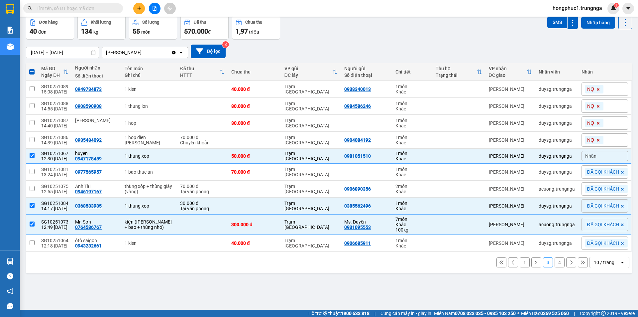
click at [592, 156] on div "Nhãn" at bounding box center [605, 156] width 47 height 10
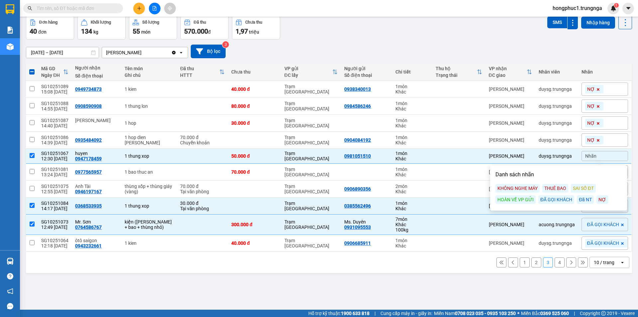
click at [592, 156] on div "Nhãn" at bounding box center [605, 156] width 47 height 10
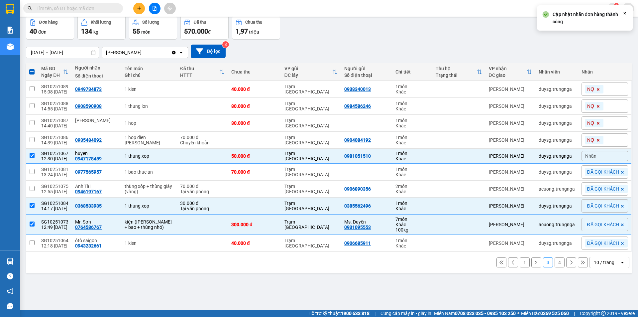
click at [585, 155] on span "Nhãn" at bounding box center [590, 155] width 11 height 5
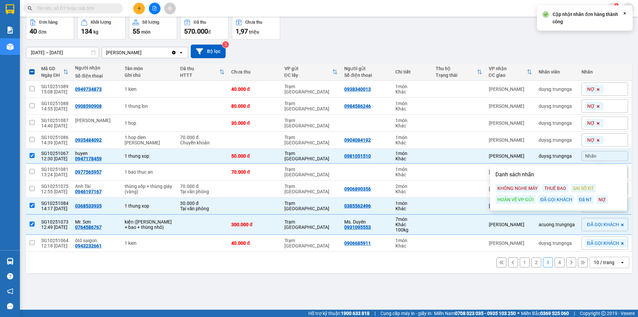
click at [561, 199] on div "ĐÃ GỌI KHÁCH" at bounding box center [557, 199] width 36 height 9
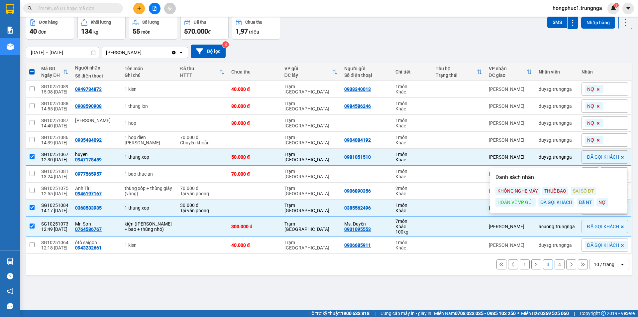
click at [532, 264] on button "2" at bounding box center [537, 264] width 10 height 10
checkbox input "false"
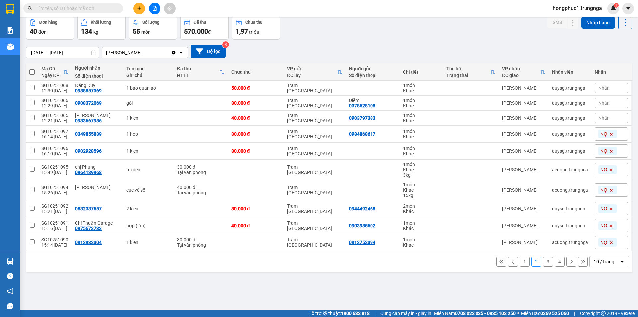
click at [97, 8] on input "text" at bounding box center [76, 8] width 78 height 7
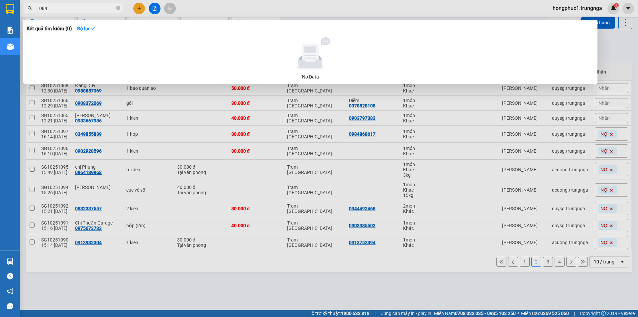
type input "1084"
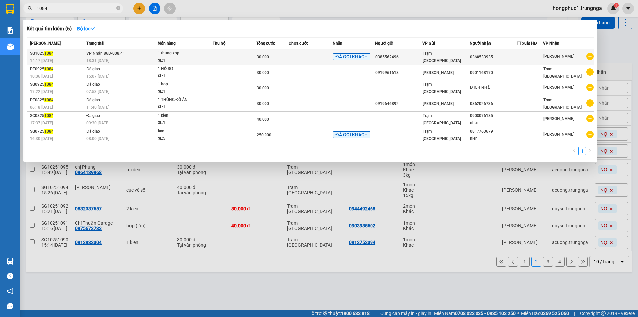
click at [422, 59] on div "0385562496" at bounding box center [399, 57] width 47 height 7
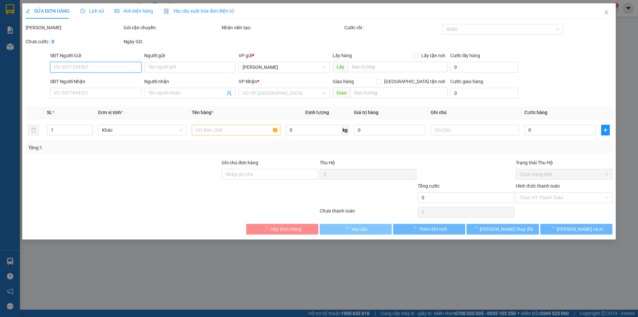
type input "0385562496"
type input "0368533935"
type input "30.000"
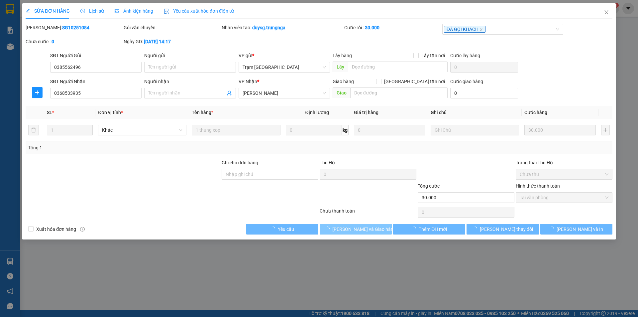
click at [366, 229] on span "Lưu và Giao hàng" at bounding box center [364, 228] width 64 height 7
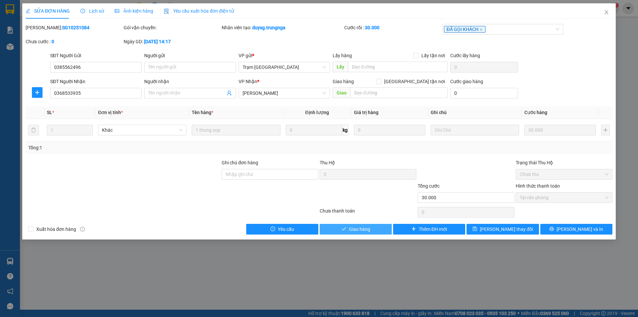
click at [366, 229] on span "Giao hàng" at bounding box center [359, 228] width 21 height 7
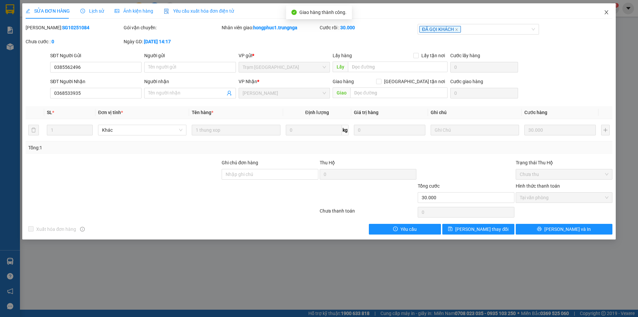
click at [607, 13] on icon "close" at bounding box center [606, 12] width 5 height 5
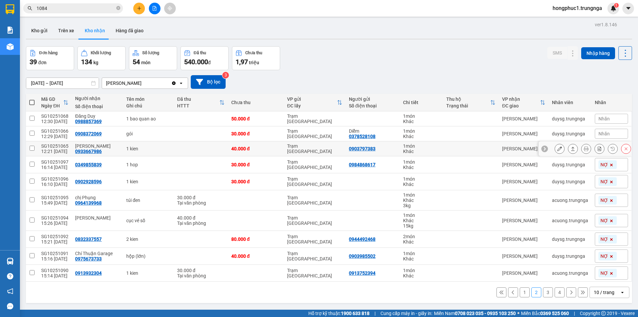
click at [543, 148] on icon at bounding box center [545, 148] width 5 height 5
click at [604, 148] on span "Nhãn" at bounding box center [604, 148] width 11 height 5
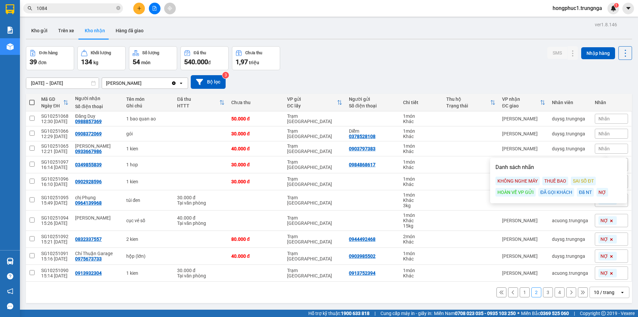
click at [562, 192] on div "ĐÃ GỌI KHÁCH" at bounding box center [557, 192] width 36 height 9
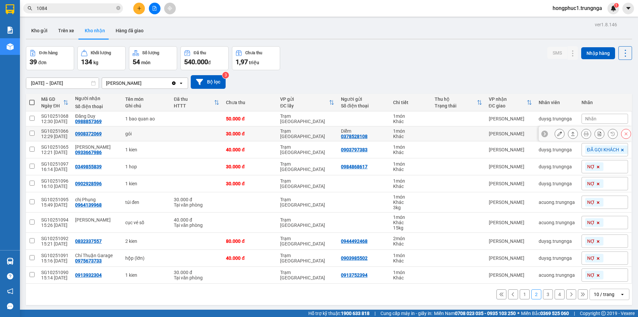
click at [543, 133] on icon at bounding box center [545, 133] width 5 height 5
click at [591, 132] on span "Nhãn" at bounding box center [590, 133] width 11 height 5
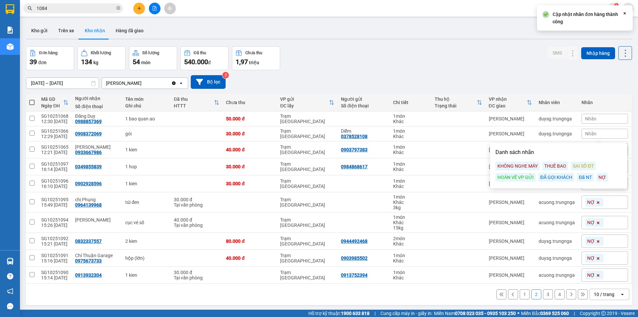
click at [556, 178] on div "ĐÃ GỌI KHÁCH" at bounding box center [557, 177] width 36 height 9
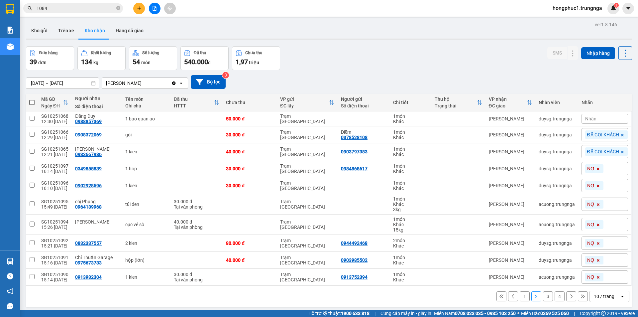
click at [474, 67] on div "Đơn hàng 39 đơn Khối lượng 134 kg Số lượng 54 món Đã thu 540.000 đ Chưa thu 1,9…" at bounding box center [329, 58] width 606 height 24
click at [465, 71] on div "09/10/2025 – 11/10/2025 Press the down arrow key to interact with the calendar …" at bounding box center [329, 82] width 606 height 24
click at [543, 117] on icon at bounding box center [545, 118] width 5 height 5
click at [596, 117] on div "Nhãn" at bounding box center [605, 119] width 47 height 10
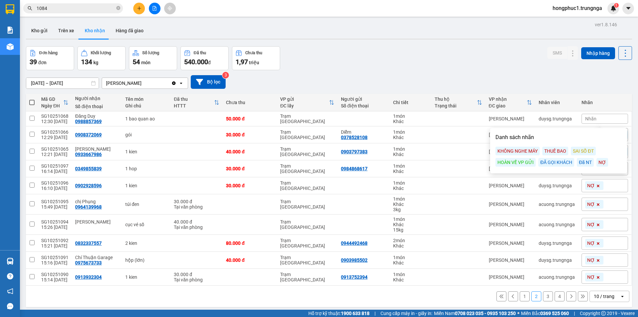
click at [523, 153] on div "KHÔNG NGHE MÁY" at bounding box center [518, 151] width 44 height 9
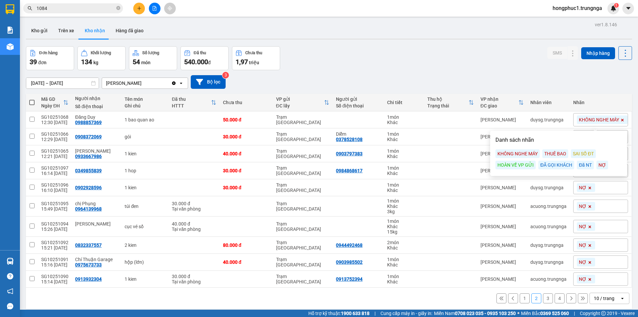
click at [484, 61] on div "Đơn hàng 39 đơn Khối lượng 134 kg Số lượng 54 món Đã thu 540.000 đ Chưa thu 1,9…" at bounding box center [329, 58] width 606 height 24
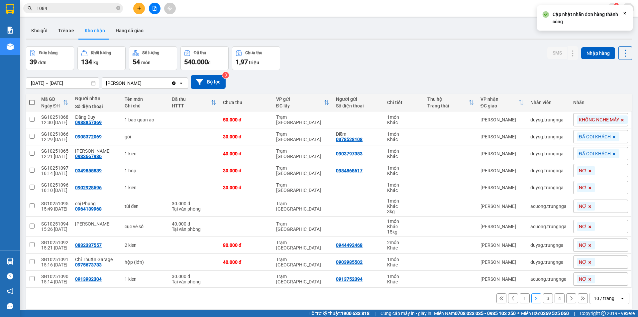
click at [522, 299] on button "1" at bounding box center [525, 298] width 10 height 10
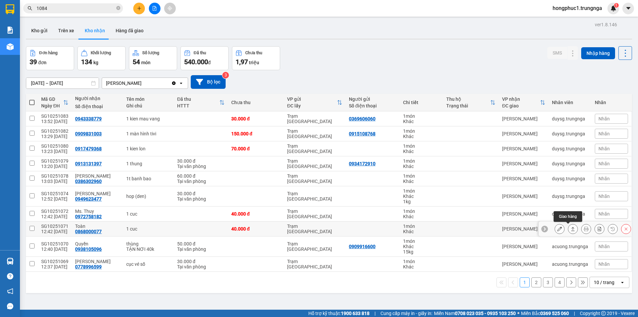
click at [571, 228] on icon at bounding box center [573, 229] width 4 height 4
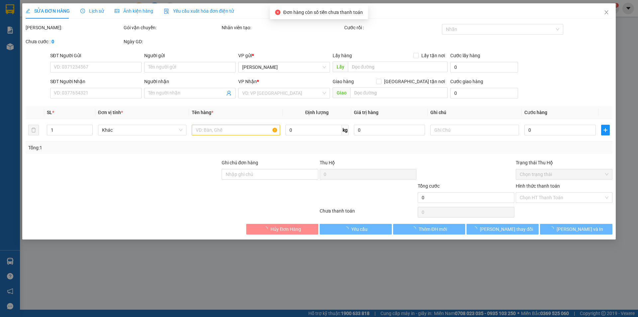
type input "0868000077"
type input "Toàn"
type input "40.000"
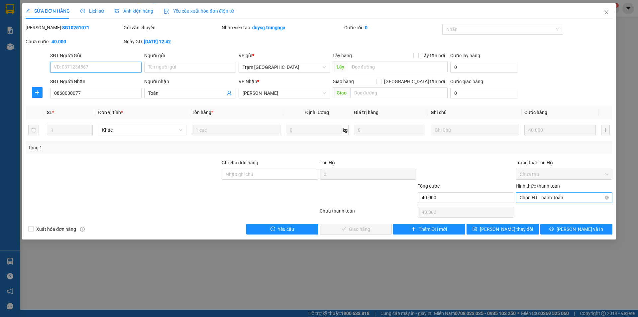
click at [554, 198] on span "Chọn HT Thanh Toán" at bounding box center [564, 197] width 89 height 10
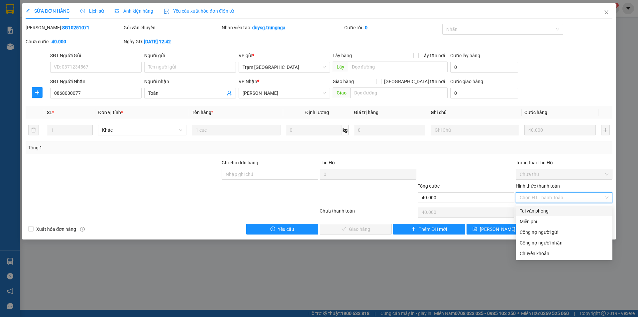
click at [543, 210] on div "Tại văn phòng" at bounding box center [564, 210] width 89 height 7
type input "0"
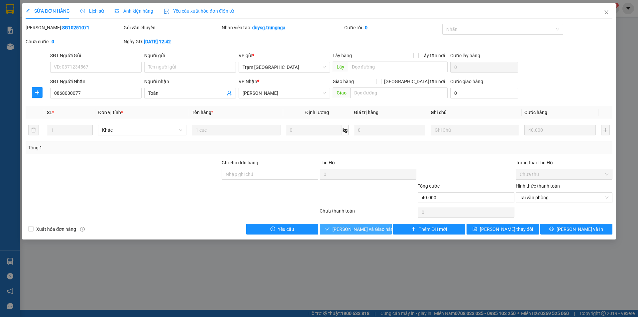
click at [374, 228] on span "Lưu và Giao hàng" at bounding box center [364, 228] width 64 height 7
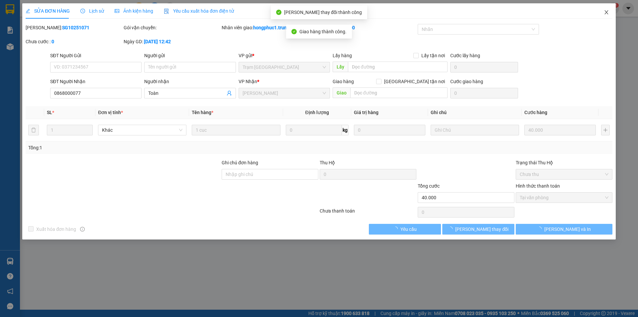
click at [606, 14] on icon "close" at bounding box center [607, 12] width 4 height 4
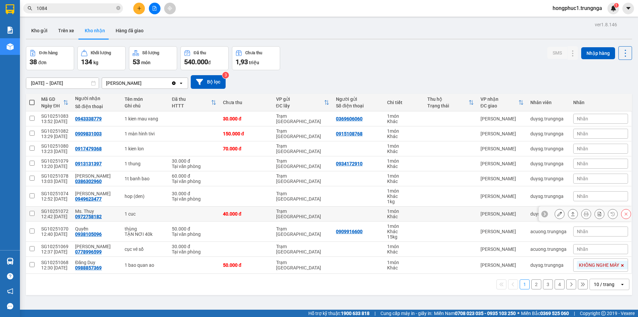
click at [542, 211] on div at bounding box center [545, 213] width 7 height 7
click at [579, 211] on span "Nhãn" at bounding box center [582, 213] width 11 height 5
click at [625, 214] on div at bounding box center [628, 213] width 7 height 7
click at [571, 212] on button at bounding box center [572, 214] width 9 height 12
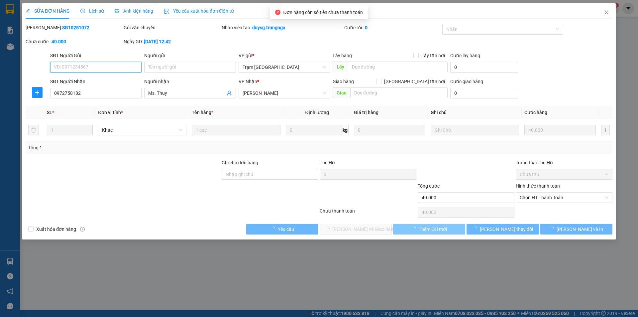
type input "0972758182"
type input "Ms. Thuy"
type input "40.000"
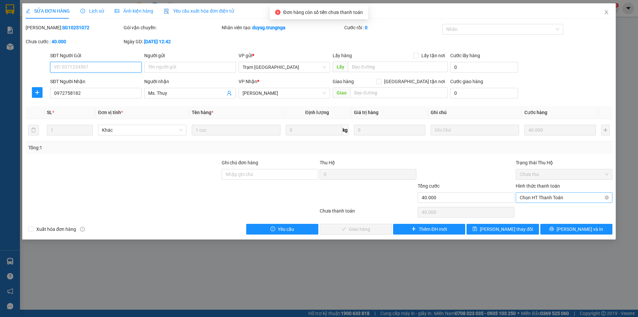
click at [536, 198] on span "Chọn HT Thanh Toán" at bounding box center [564, 197] width 89 height 10
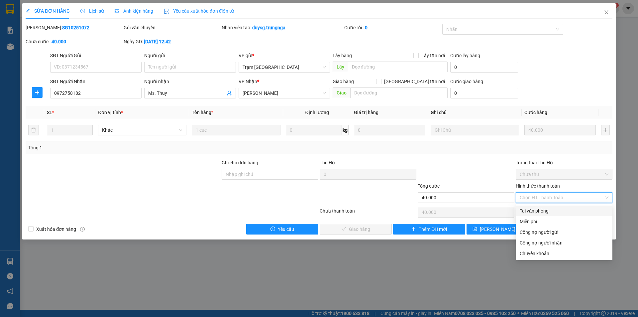
click at [529, 211] on div "Tại văn phòng" at bounding box center [564, 210] width 89 height 7
type input "0"
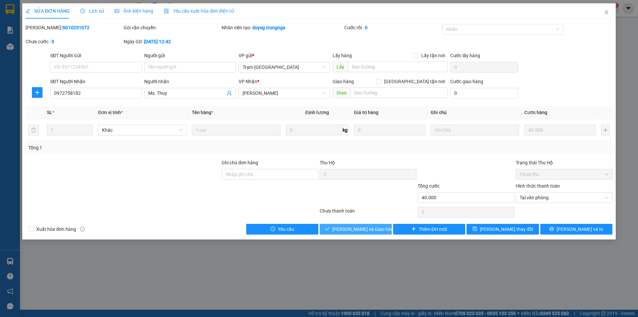
click at [383, 227] on button "Lưu và Giao hàng" at bounding box center [356, 229] width 72 height 11
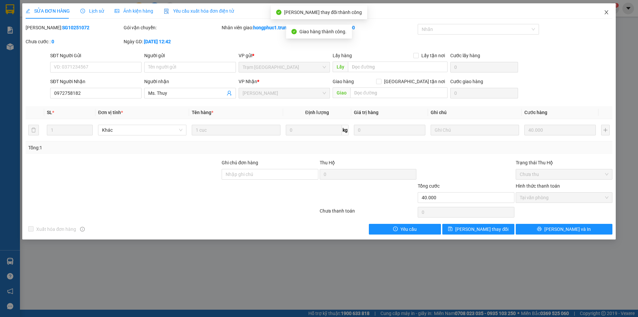
click at [606, 12] on icon "close" at bounding box center [606, 12] width 5 height 5
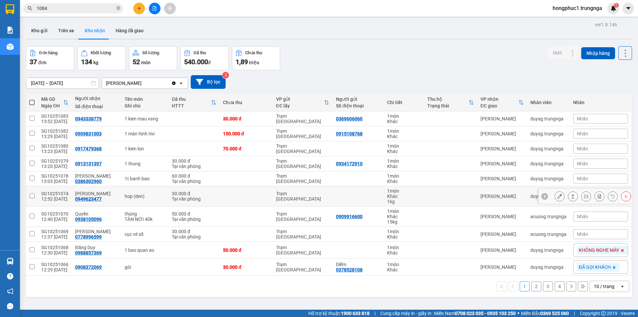
click at [543, 197] on icon at bounding box center [545, 196] width 5 height 5
click at [577, 194] on span "Nhãn" at bounding box center [582, 195] width 11 height 5
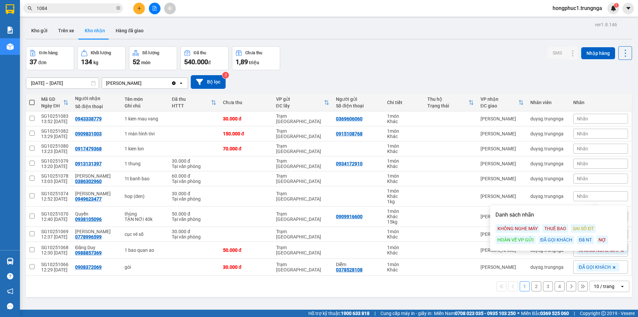
click at [553, 239] on div "ĐÃ GỌI KHÁCH" at bounding box center [557, 239] width 36 height 9
click at [568, 178] on button at bounding box center [572, 179] width 9 height 12
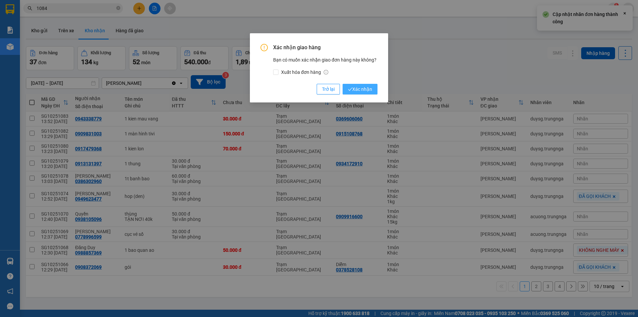
click at [364, 91] on span "Xác nhận" at bounding box center [360, 88] width 24 height 7
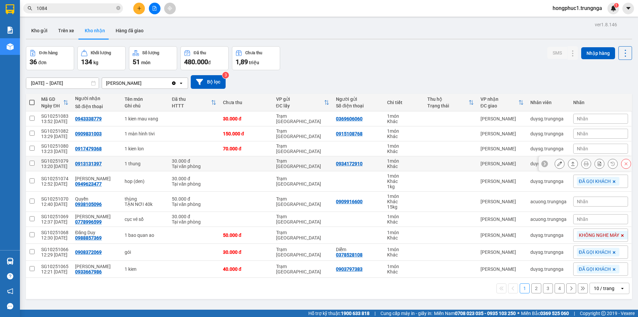
click at [543, 165] on icon at bounding box center [545, 163] width 5 height 5
click at [602, 162] on div "Nhãn" at bounding box center [600, 164] width 55 height 10
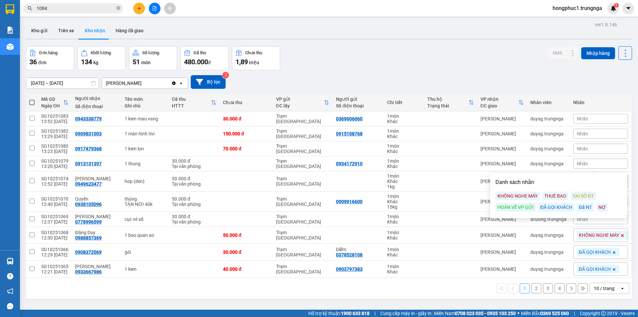
click at [565, 207] on div "ĐÃ GỌI KHÁCH" at bounding box center [557, 207] width 36 height 9
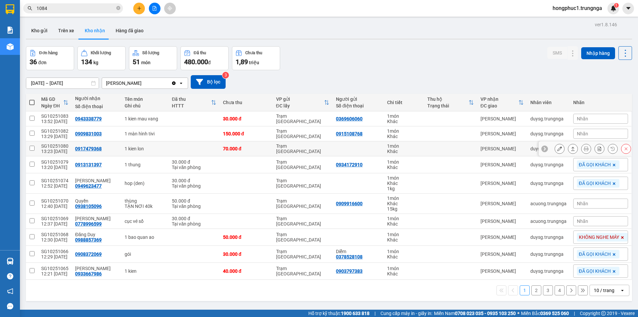
click at [543, 148] on icon at bounding box center [545, 148] width 5 height 5
click at [577, 149] on span "Nhãn" at bounding box center [582, 148] width 11 height 5
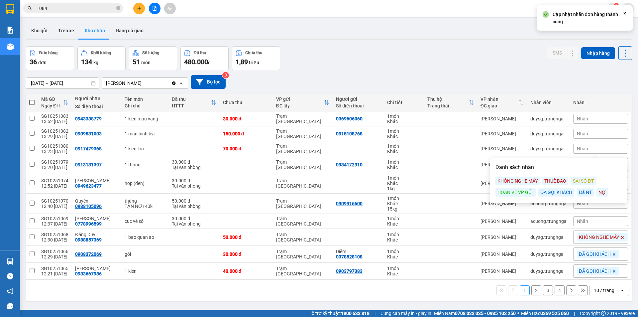
click at [549, 192] on div "ĐÃ GỌI KHÁCH" at bounding box center [557, 192] width 36 height 9
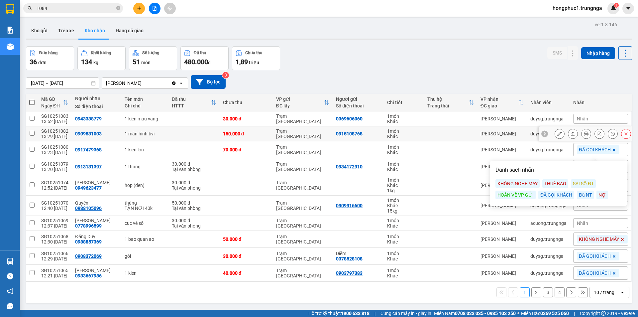
click at [514, 131] on div "[PERSON_NAME]" at bounding box center [502, 133] width 43 height 5
checkbox input "true"
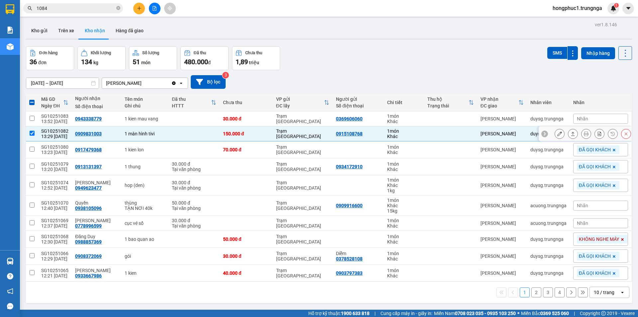
click at [544, 135] on icon at bounding box center [545, 134] width 2 height 4
click at [579, 135] on span "Nhãn" at bounding box center [582, 133] width 11 height 5
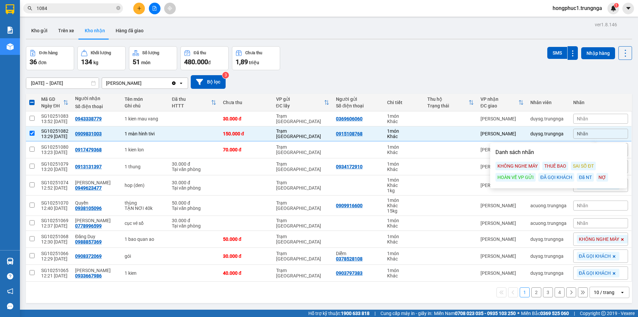
click at [553, 177] on div "ĐÃ GỌI KHÁCH" at bounding box center [557, 177] width 36 height 9
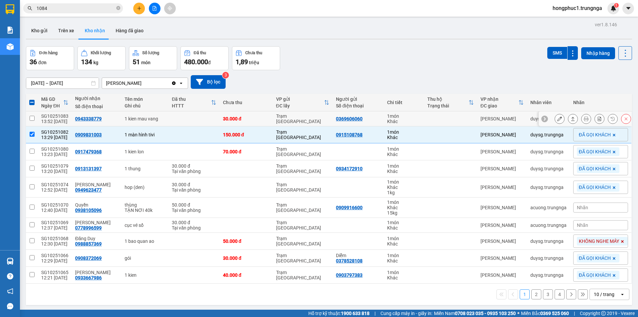
click at [456, 117] on td at bounding box center [450, 118] width 53 height 15
checkbox input "true"
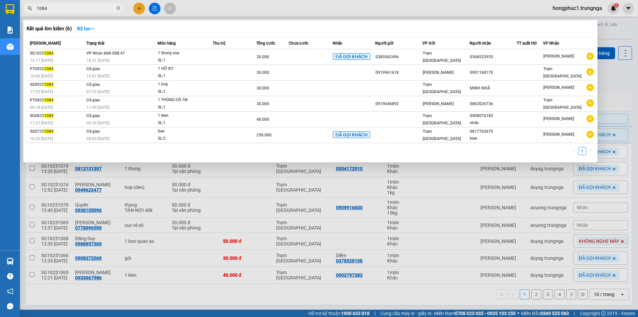
click at [103, 10] on input "1084" at bounding box center [76, 8] width 78 height 7
type input "1079"
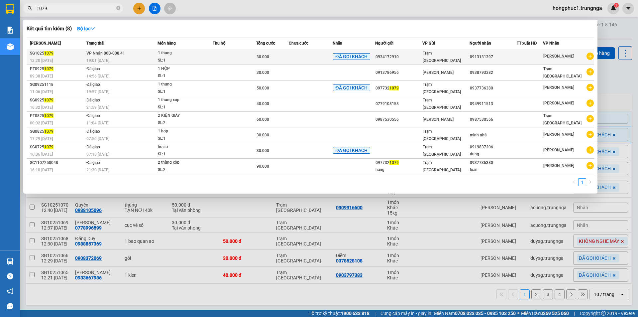
click at [289, 54] on div "30.000" at bounding box center [273, 56] width 32 height 7
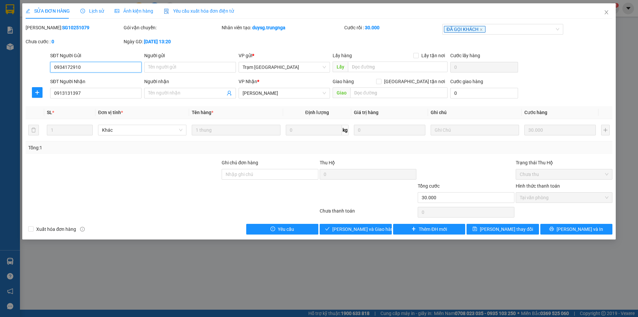
type input "0934172910"
type input "0913131397"
type input "30.000"
click at [358, 227] on span "Giao hàng" at bounding box center [359, 228] width 21 height 7
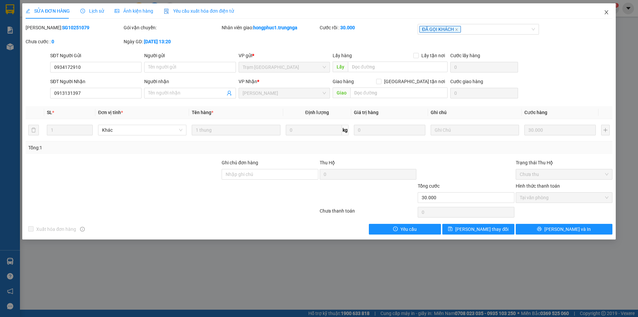
click at [605, 13] on icon "close" at bounding box center [606, 12] width 5 height 5
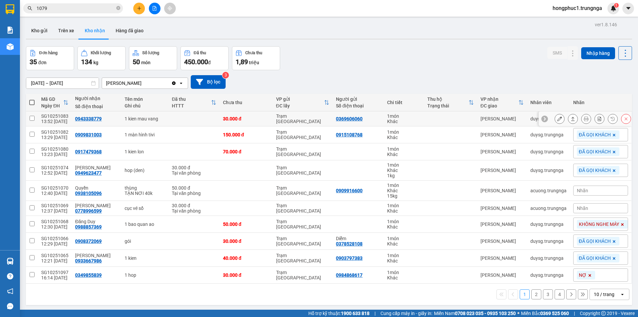
click at [543, 116] on icon at bounding box center [545, 118] width 5 height 5
click at [584, 116] on div "Nhãn" at bounding box center [600, 119] width 55 height 10
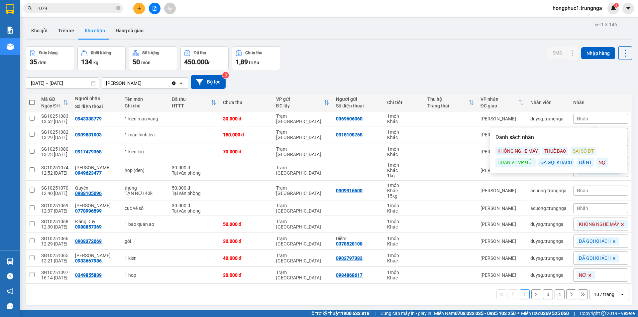
click at [562, 161] on div "ĐÃ GỌI KHÁCH" at bounding box center [557, 162] width 36 height 9
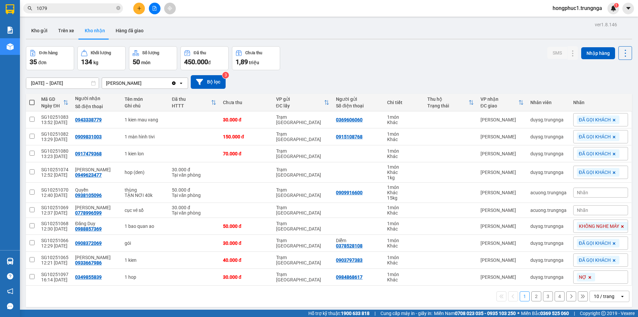
click at [534, 67] on div "Đơn hàng 35 đơn Khối lượng 134 kg Số lượng 50 món Đã thu 450.000 đ Chưa thu 1,8…" at bounding box center [329, 58] width 606 height 24
click at [532, 298] on button "2" at bounding box center [537, 296] width 10 height 10
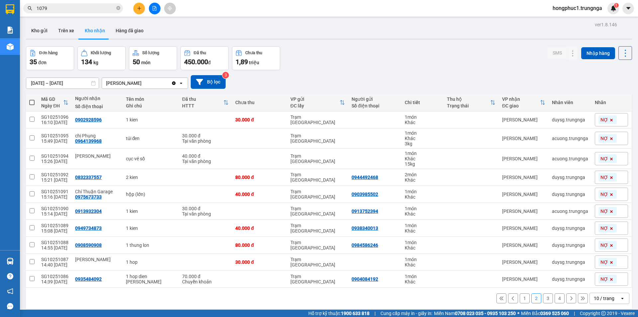
click at [545, 297] on button "3" at bounding box center [548, 298] width 10 height 10
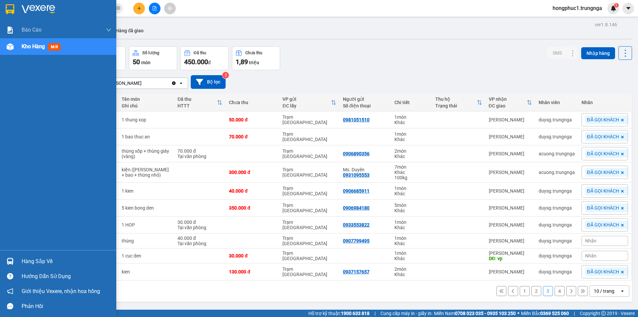
click at [28, 260] on div "Hàng sắp về" at bounding box center [67, 261] width 90 height 10
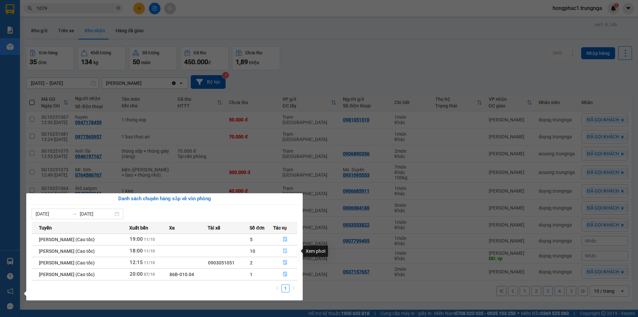
click at [286, 250] on icon "file-done" at bounding box center [285, 250] width 5 height 5
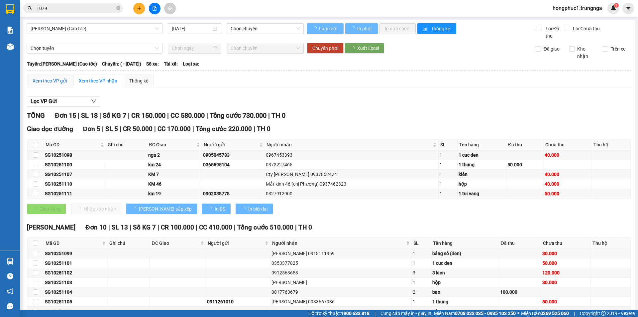
click at [50, 80] on div "Xem theo VP gửi" at bounding box center [50, 80] width 34 height 7
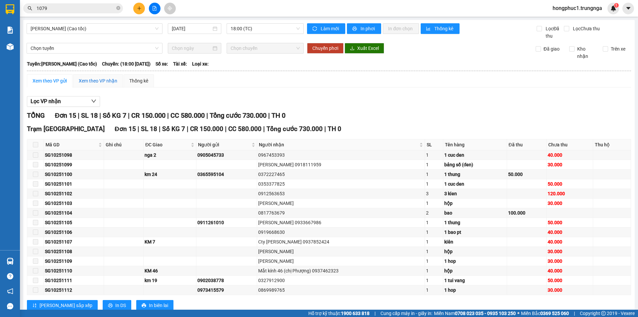
click at [87, 81] on div "Xem theo VP nhận" at bounding box center [98, 80] width 39 height 7
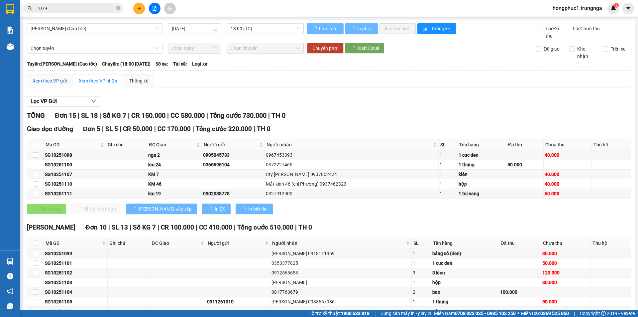
click at [63, 79] on div "Xem theo VP gửi" at bounding box center [50, 80] width 34 height 7
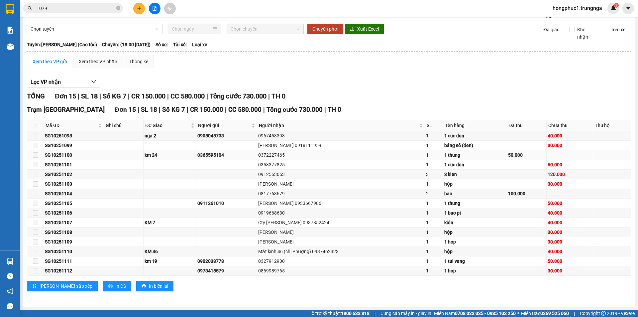
scroll to position [20, 0]
click at [115, 284] on span "In DS" at bounding box center [120, 285] width 11 height 7
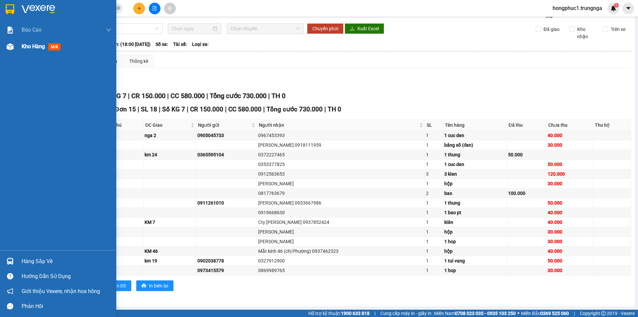
click at [39, 47] on span "Kho hàng" at bounding box center [33, 46] width 23 height 6
